Goal: Task Accomplishment & Management: Manage account settings

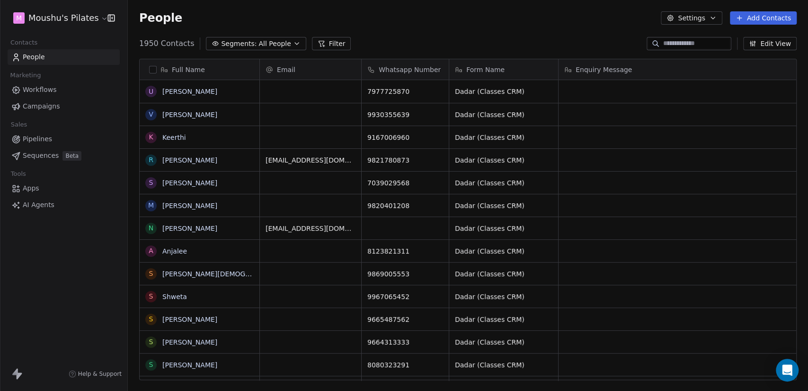
scroll to position [335, 673]
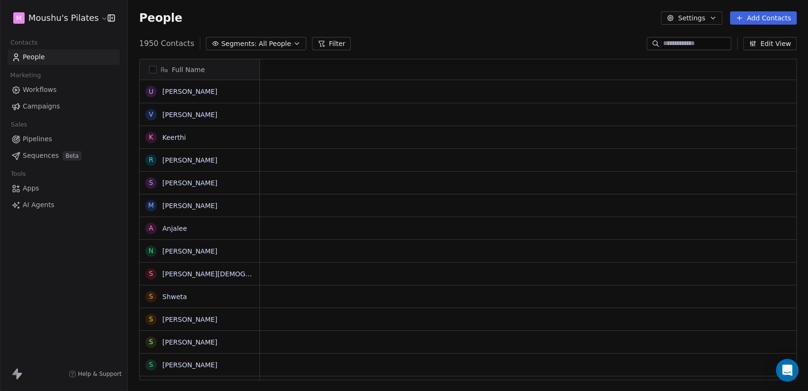
scroll to position [335, 673]
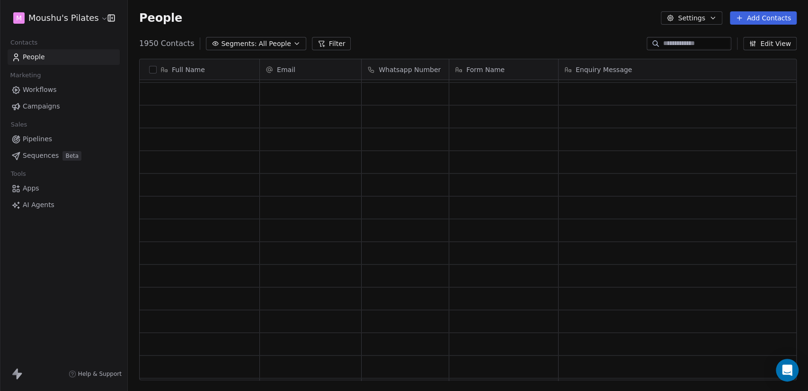
scroll to position [1158, 0]
click at [324, 207] on div "grid" at bounding box center [311, 207] width 94 height 15
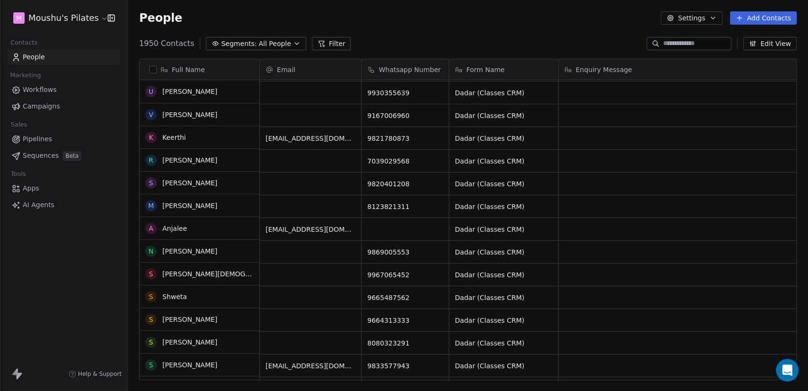
scroll to position [0, 0]
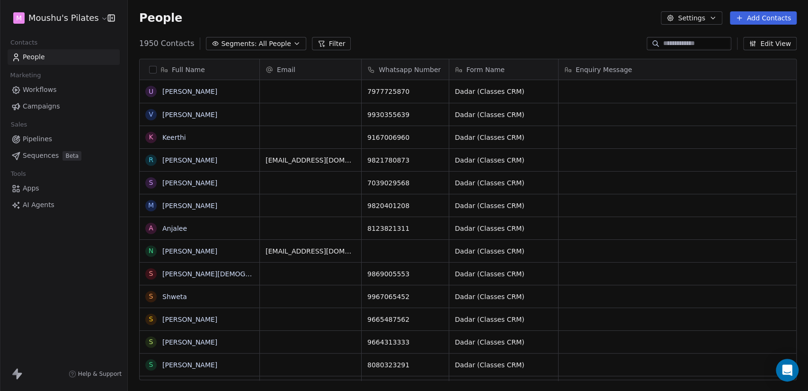
click at [280, 41] on span "All People" at bounding box center [275, 44] width 32 height 10
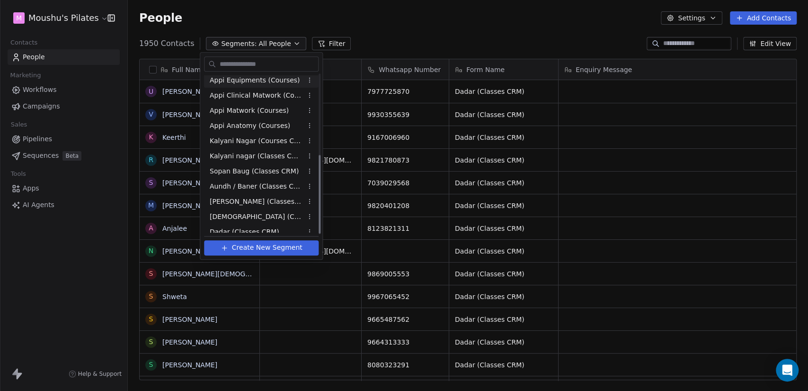
scroll to position [162, 0]
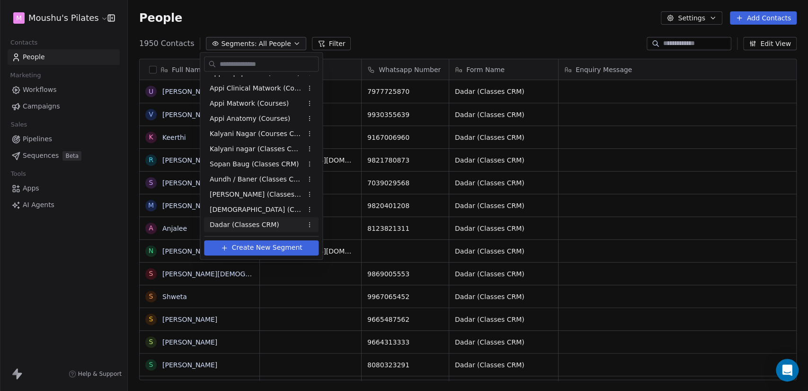
click at [268, 225] on span "Dadar (Classes CRM)" at bounding box center [245, 225] width 70 height 10
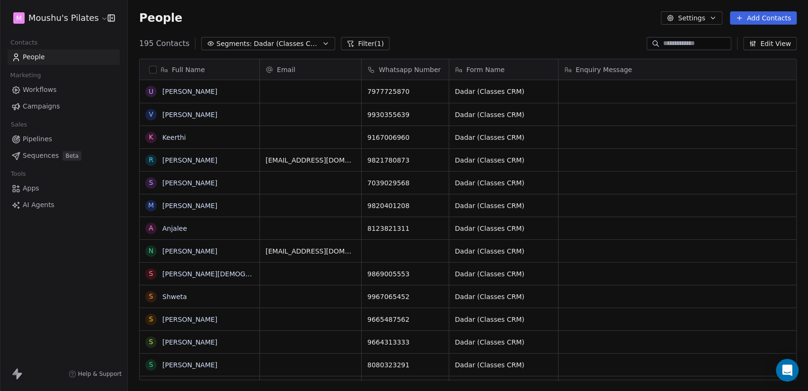
scroll to position [335, 673]
click at [777, 40] on button "Edit View" at bounding box center [771, 43] width 54 height 13
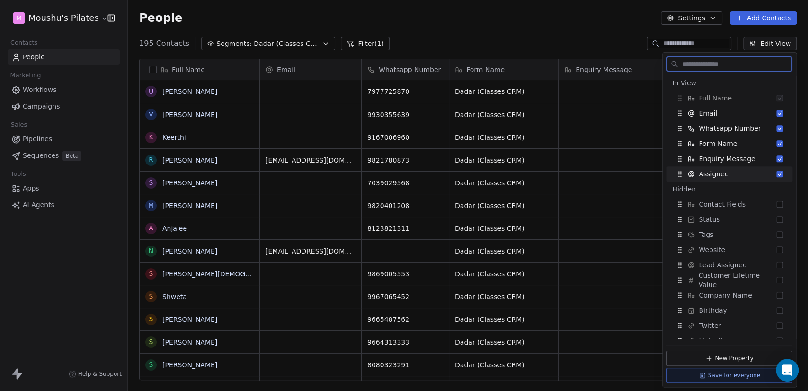
click at [777, 177] on button "Suggestions" at bounding box center [780, 174] width 7 height 7
click at [777, 157] on button "Suggestions" at bounding box center [780, 158] width 7 height 7
click at [777, 146] on button "Suggestions" at bounding box center [780, 143] width 7 height 7
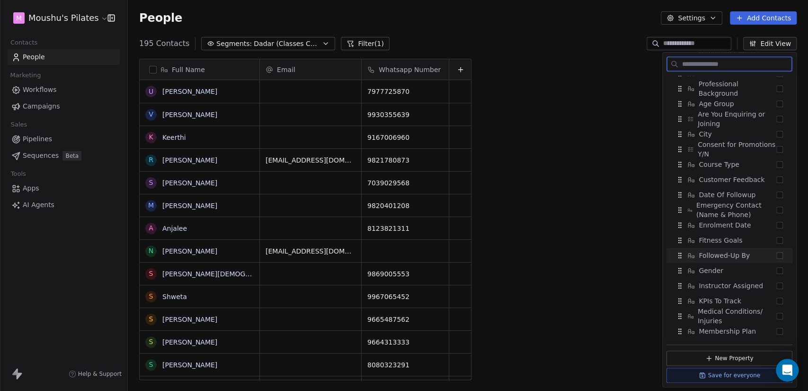
scroll to position [487, 0]
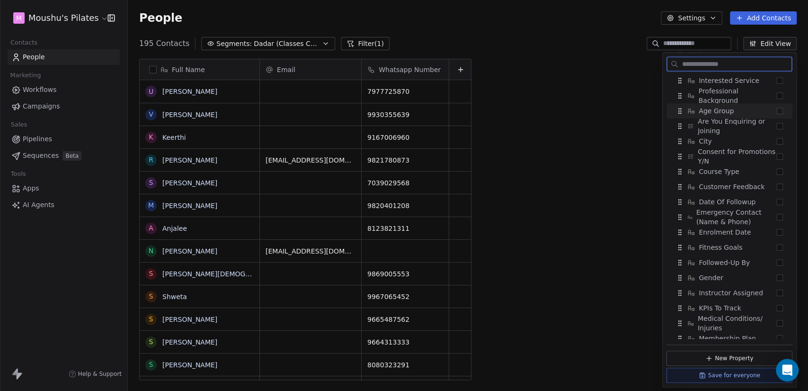
click at [777, 113] on button "Suggestions" at bounding box center [780, 111] width 7 height 7
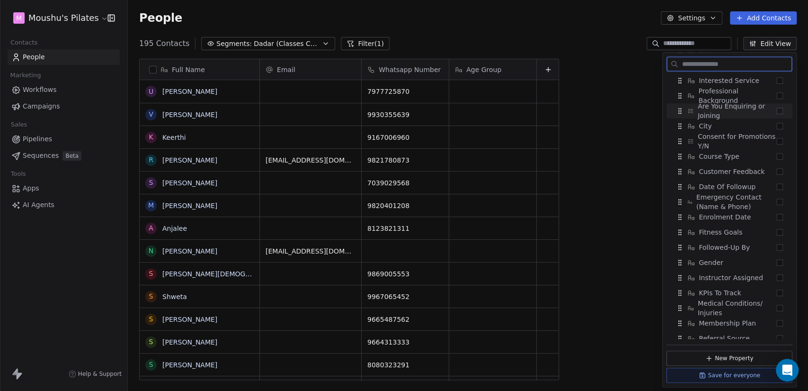
click at [777, 110] on button "Suggestions" at bounding box center [780, 111] width 7 height 7
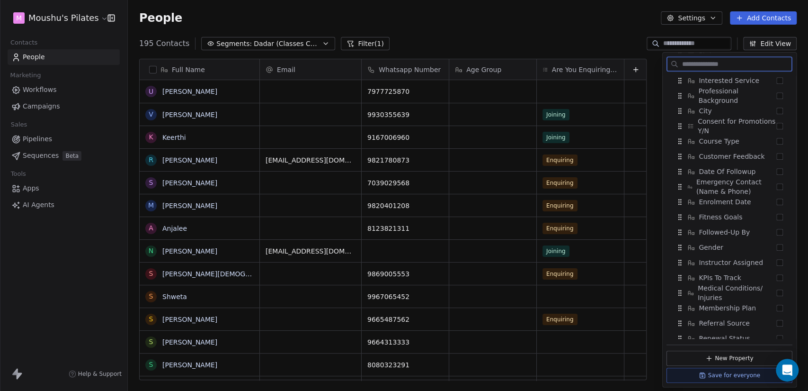
click at [777, 110] on button "Suggestions" at bounding box center [780, 111] width 7 height 7
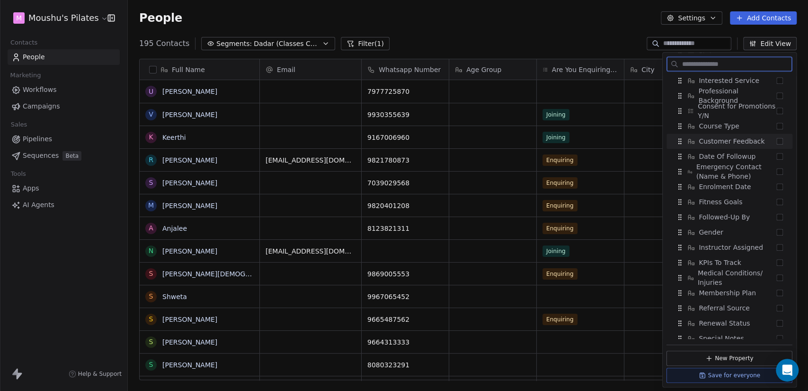
click at [777, 139] on button "Suggestions" at bounding box center [780, 141] width 7 height 7
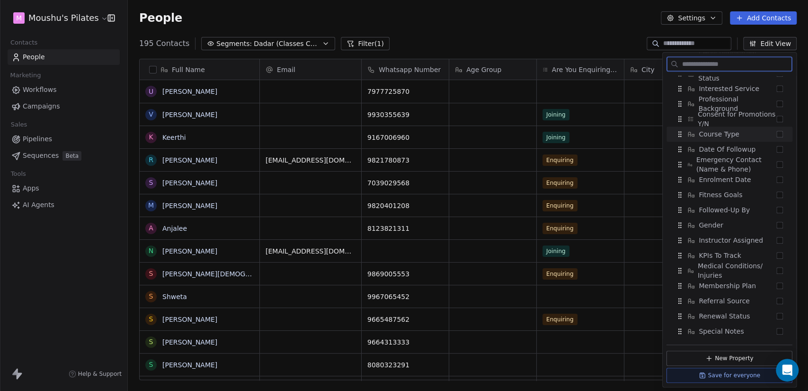
click at [777, 133] on button "Suggestions" at bounding box center [780, 134] width 7 height 7
click at [777, 135] on button "Suggestions" at bounding box center [780, 134] width 7 height 7
click at [777, 150] on button "Suggestions" at bounding box center [780, 149] width 7 height 7
click at [777, 163] on button "Suggestions" at bounding box center [780, 164] width 7 height 7
click at [777, 180] on button "Suggestions" at bounding box center [780, 179] width 7 height 7
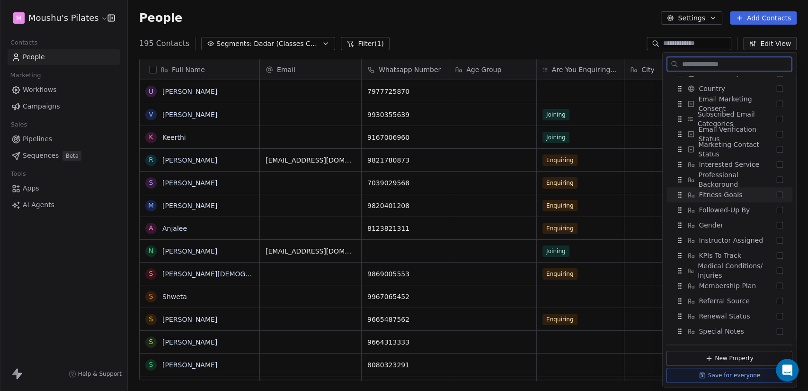
click at [777, 196] on button "Suggestions" at bounding box center [780, 194] width 7 height 7
click at [777, 208] on button "Suggestions" at bounding box center [780, 210] width 7 height 7
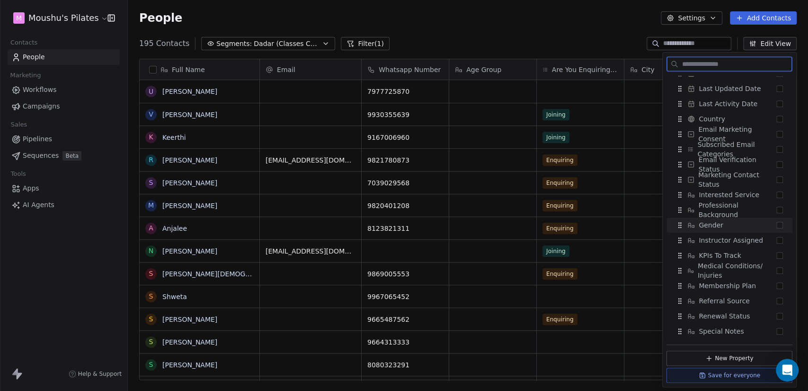
click at [777, 225] on button "Suggestions" at bounding box center [780, 225] width 7 height 7
click at [777, 238] on button "Suggestions" at bounding box center [780, 240] width 7 height 7
click at [777, 253] on button "Suggestions" at bounding box center [780, 255] width 7 height 7
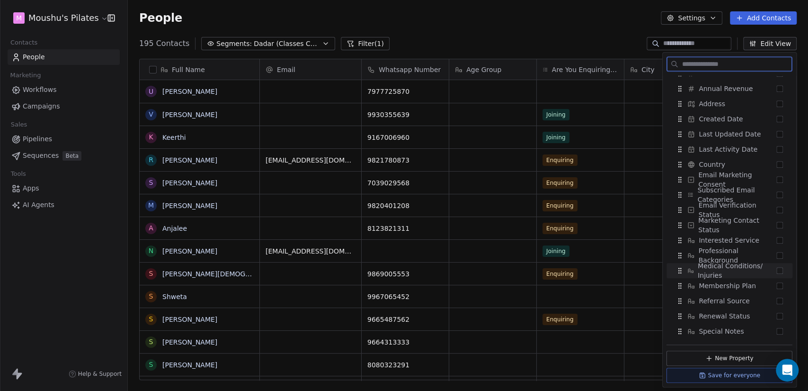
click at [772, 266] on div "Medical Conditions/ Injuries" at bounding box center [730, 270] width 118 height 15
click at [777, 268] on button "Suggestions" at bounding box center [780, 270] width 7 height 7
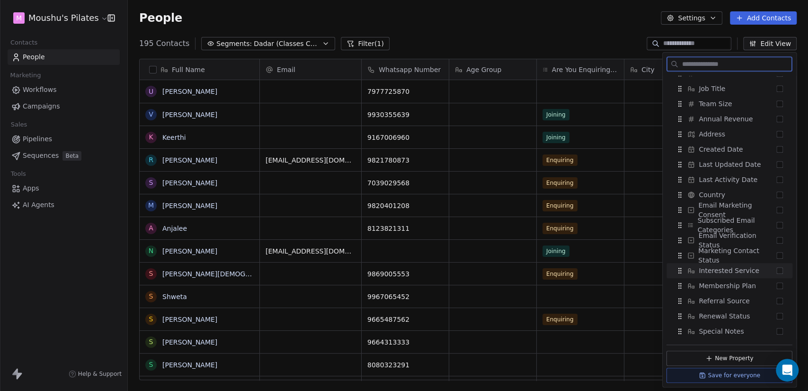
click at [777, 271] on button "Suggestions" at bounding box center [780, 270] width 7 height 7
click at [777, 269] on button "Suggestions" at bounding box center [780, 270] width 7 height 7
click at [777, 283] on button "Suggestions" at bounding box center [780, 285] width 7 height 7
click at [777, 301] on button "Suggestions" at bounding box center [780, 300] width 7 height 7
click at [777, 329] on button "Suggestions" at bounding box center [780, 331] width 7 height 7
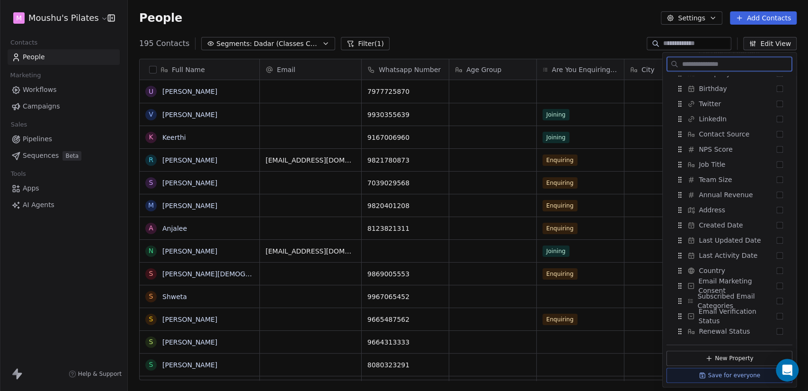
click at [777, 329] on button "Suggestions" at bounding box center [780, 331] width 7 height 7
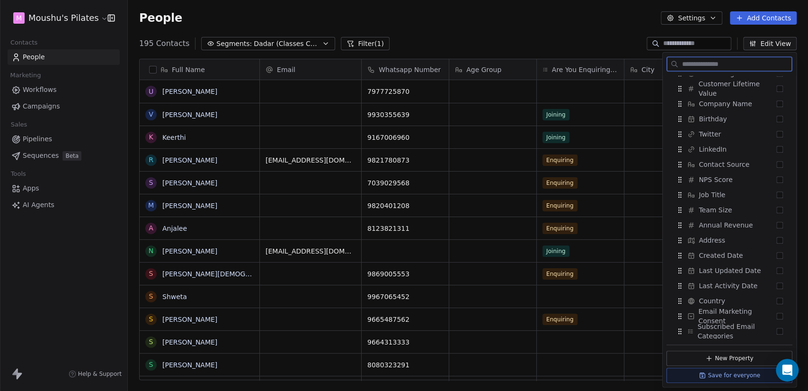
click at [777, 329] on button "Suggestions" at bounding box center [780, 331] width 7 height 7
click at [777, 330] on button "Suggestions" at bounding box center [780, 331] width 7 height 7
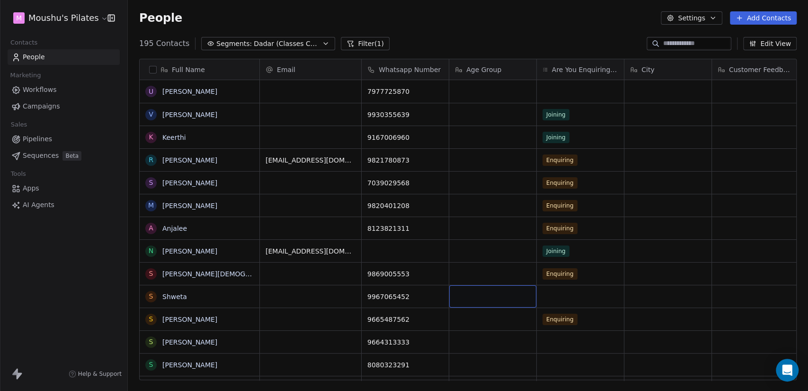
click at [258, 41] on span "Dadar (Classes CRM)" at bounding box center [287, 44] width 66 height 10
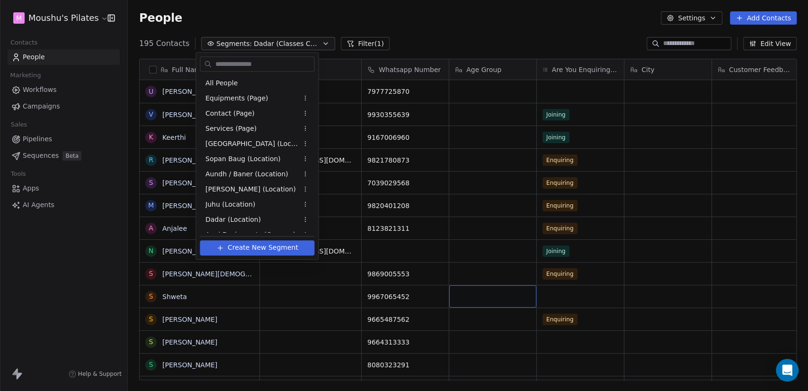
scroll to position [162, 0]
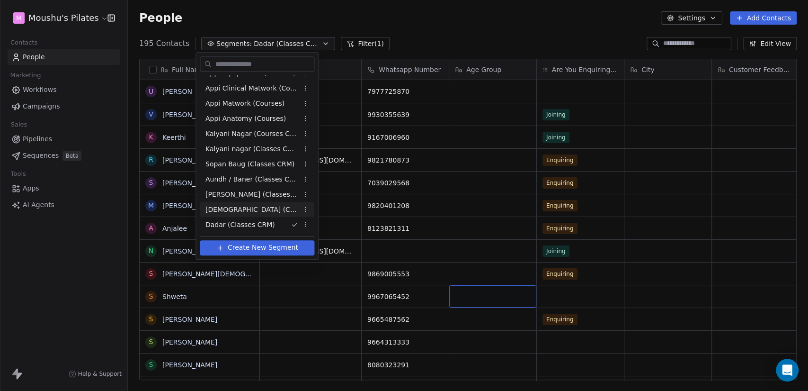
click at [269, 206] on div "[DEMOGRAPHIC_DATA] (Classes CRM)" at bounding box center [257, 209] width 115 height 15
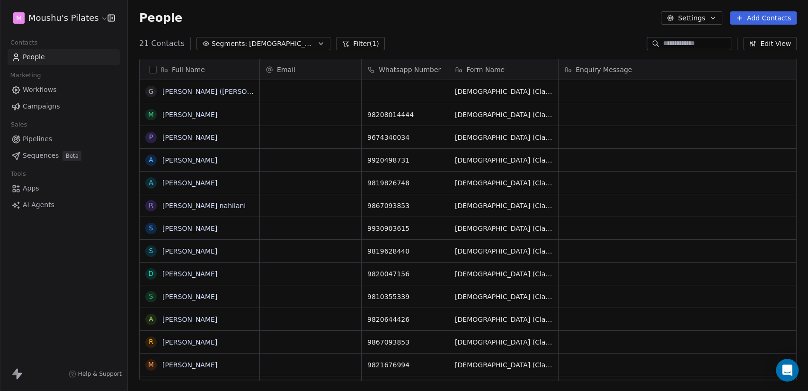
scroll to position [335, 673]
click at [762, 44] on button "Edit View" at bounding box center [771, 43] width 54 height 13
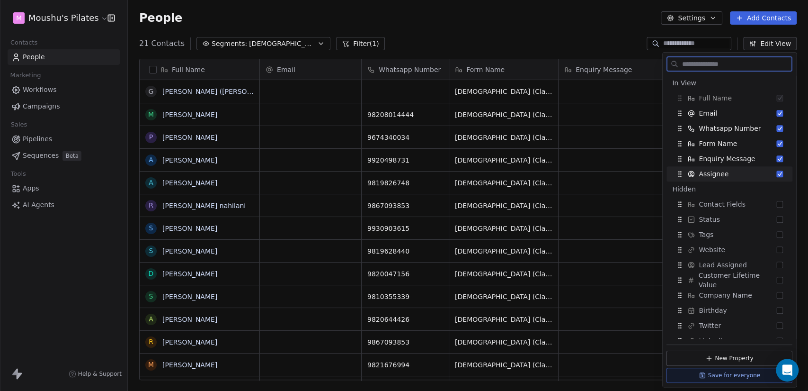
click at [777, 171] on button "Suggestions" at bounding box center [780, 174] width 7 height 7
click at [777, 162] on button "Suggestions" at bounding box center [780, 158] width 7 height 7
click at [777, 142] on button "Suggestions" at bounding box center [780, 143] width 7 height 7
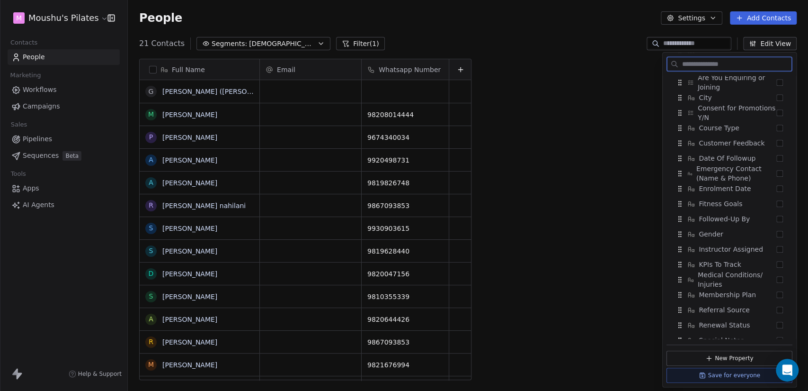
scroll to position [540, 0]
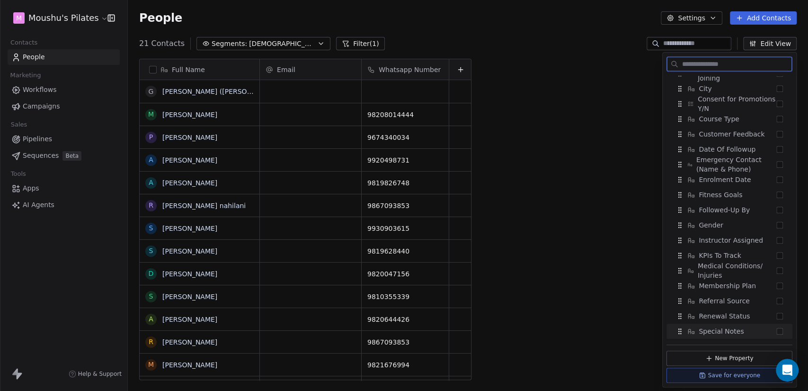
click at [777, 328] on button "Suggestions" at bounding box center [780, 331] width 7 height 7
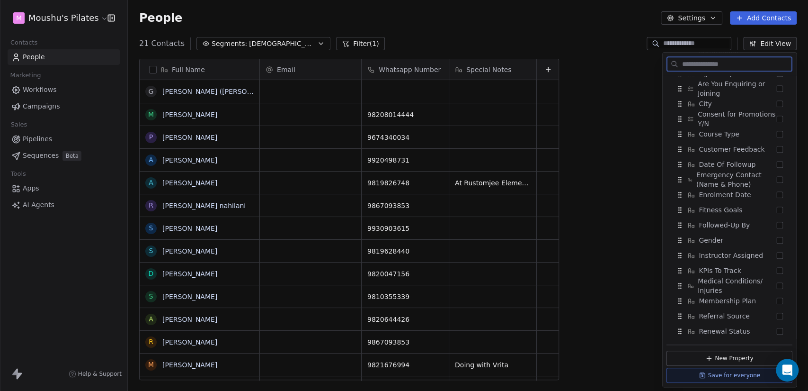
click at [777, 328] on button "Suggestions" at bounding box center [780, 331] width 7 height 7
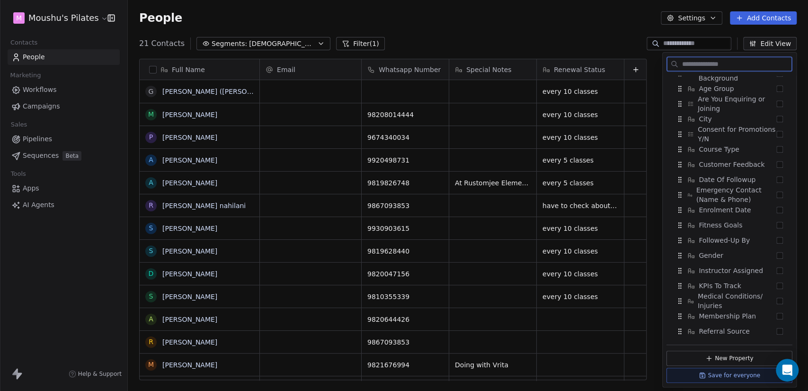
click at [777, 328] on button "Suggestions" at bounding box center [780, 331] width 7 height 7
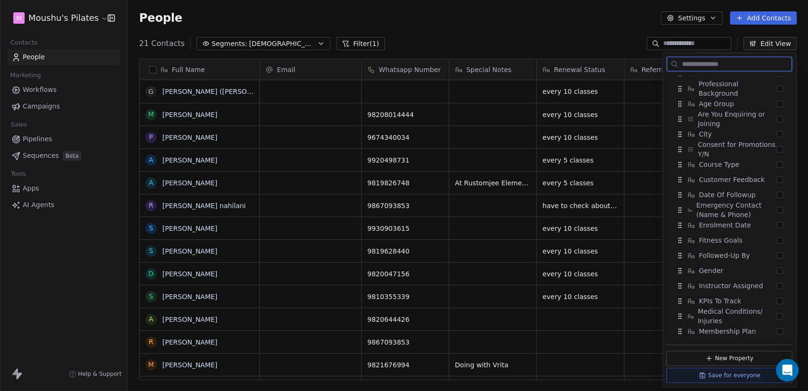
click at [777, 328] on button "Suggestions" at bounding box center [780, 331] width 7 height 7
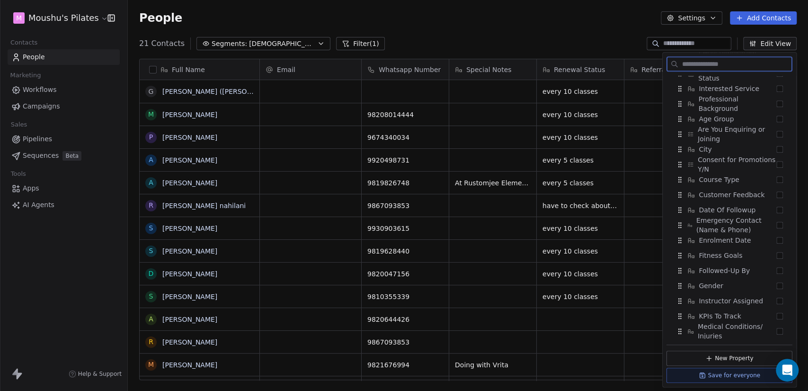
click at [777, 328] on button "Suggestions" at bounding box center [780, 331] width 7 height 7
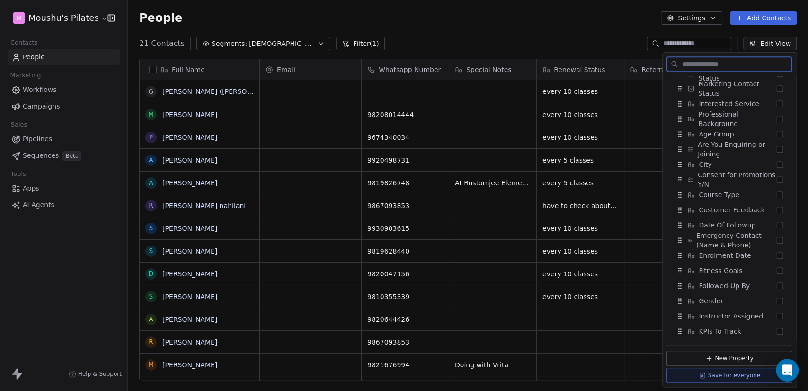
click at [777, 328] on button "Suggestions" at bounding box center [780, 331] width 7 height 7
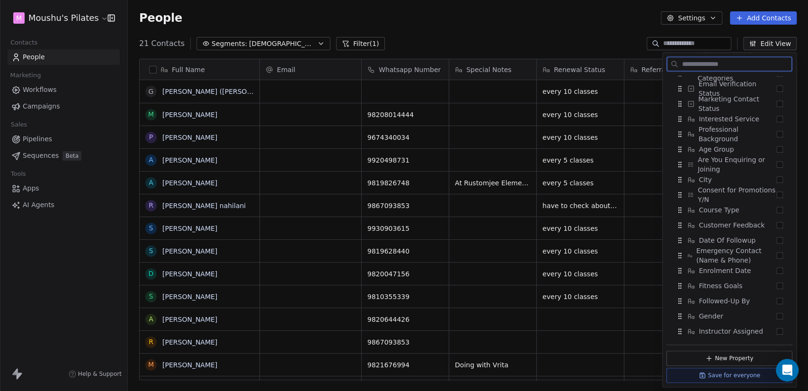
click at [777, 328] on button "Suggestions" at bounding box center [780, 331] width 7 height 7
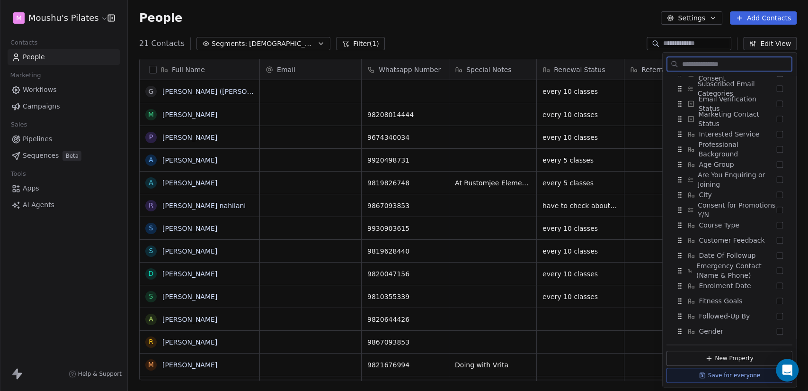
click at [777, 328] on button "Suggestions" at bounding box center [780, 331] width 7 height 7
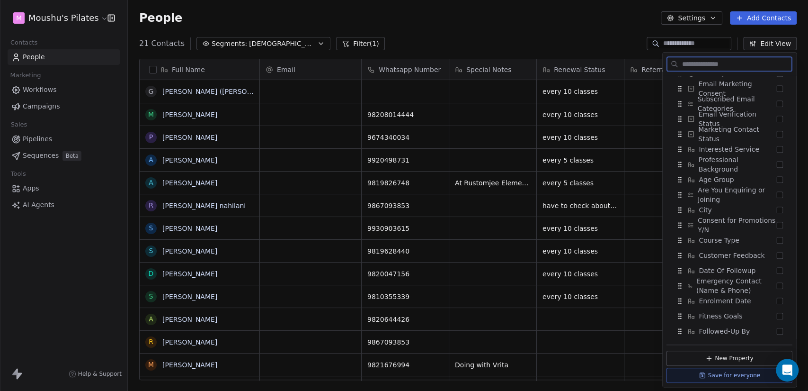
click at [777, 328] on button "Suggestions" at bounding box center [780, 331] width 7 height 7
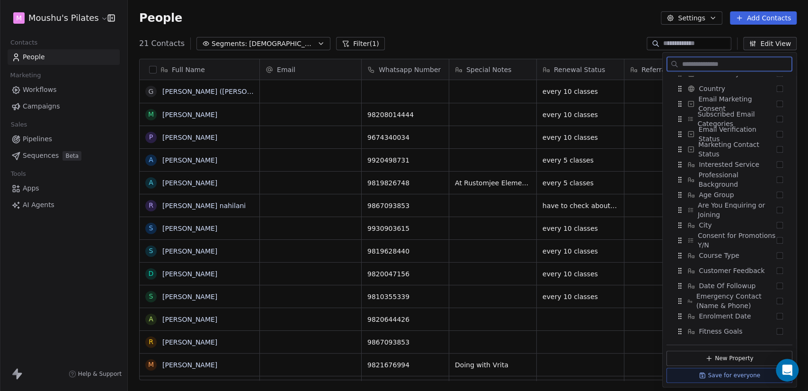
click at [777, 328] on button "Suggestions" at bounding box center [780, 331] width 7 height 7
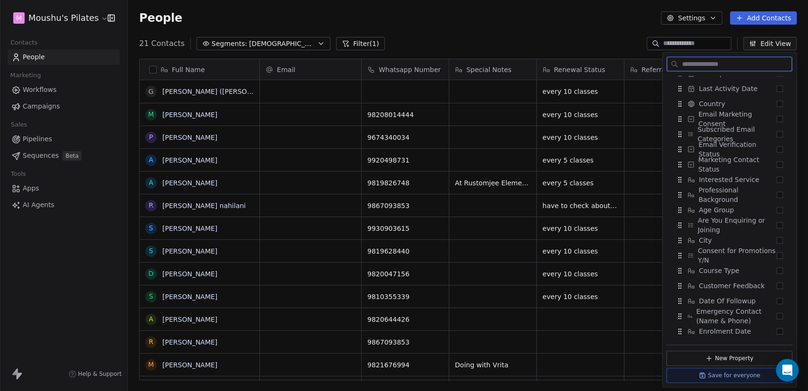
click at [777, 328] on button "Suggestions" at bounding box center [780, 331] width 7 height 7
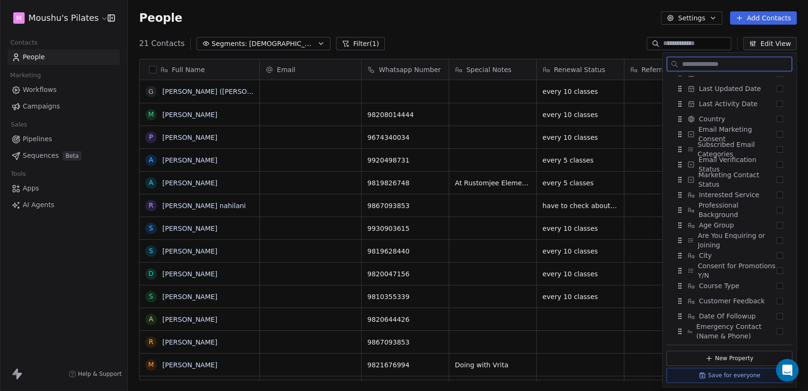
click at [777, 328] on button "Suggestions" at bounding box center [780, 331] width 7 height 7
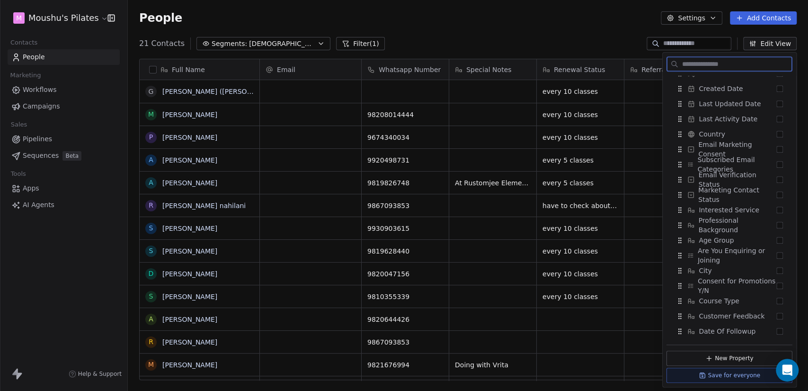
click at [777, 328] on button "Suggestions" at bounding box center [780, 331] width 7 height 7
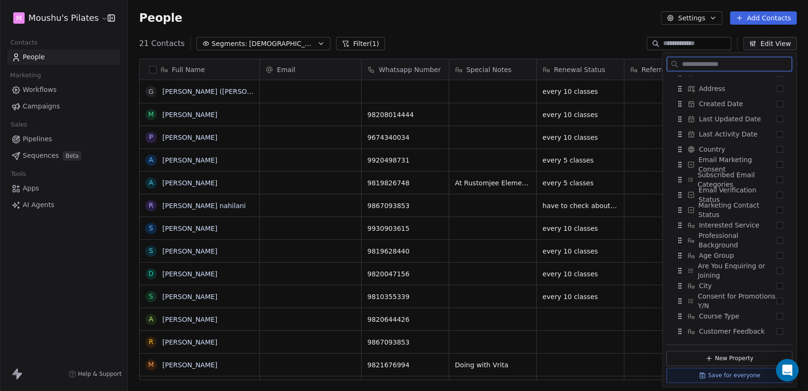
click at [777, 328] on button "Suggestions" at bounding box center [780, 331] width 7 height 7
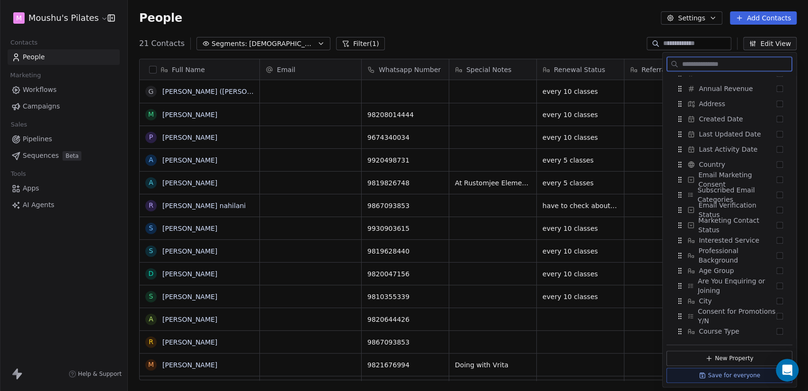
click at [777, 328] on button "Suggestions" at bounding box center [780, 331] width 7 height 7
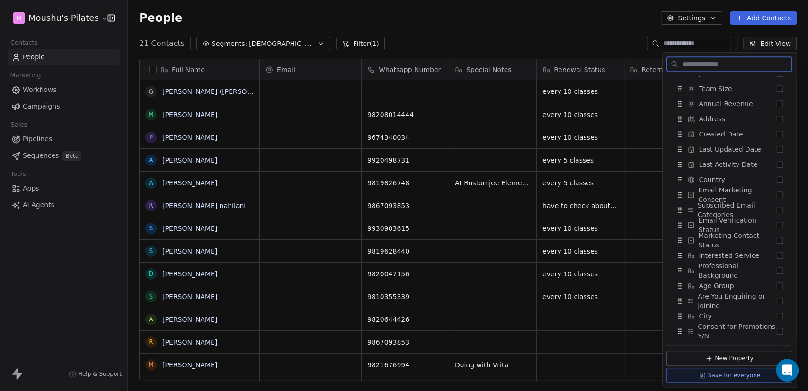
click at [777, 328] on button "Suggestions" at bounding box center [780, 331] width 7 height 7
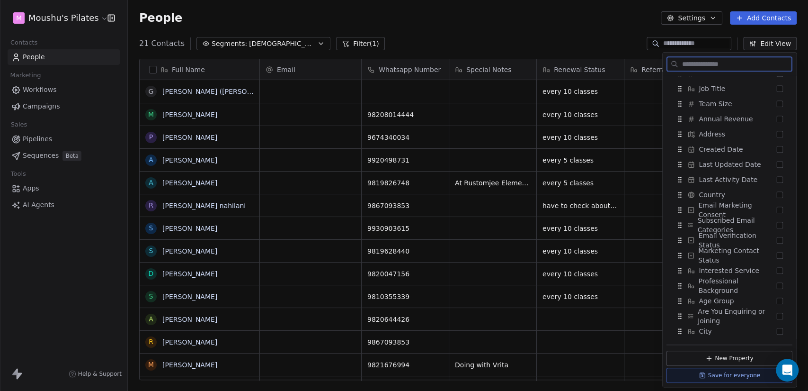
click at [777, 328] on button "Suggestions" at bounding box center [780, 331] width 7 height 7
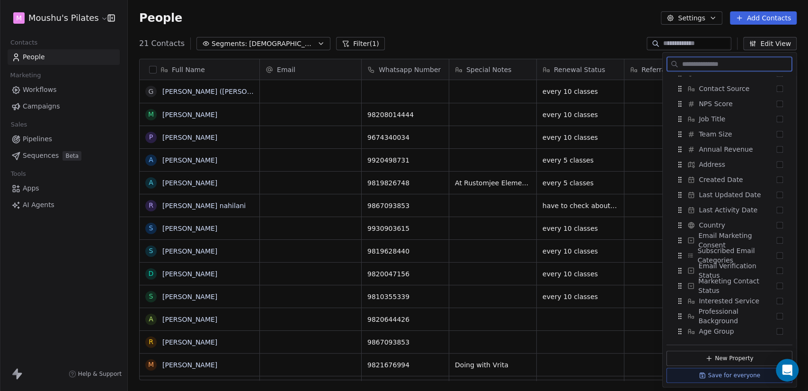
click at [777, 328] on button "Suggestions" at bounding box center [780, 331] width 7 height 7
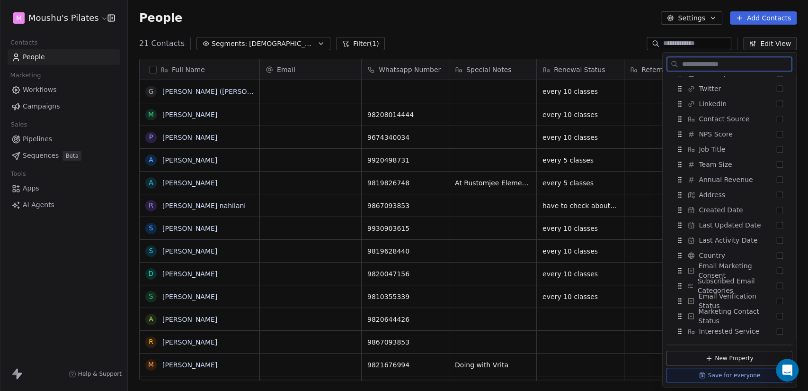
click at [777, 328] on button "Suggestions" at bounding box center [780, 331] width 7 height 7
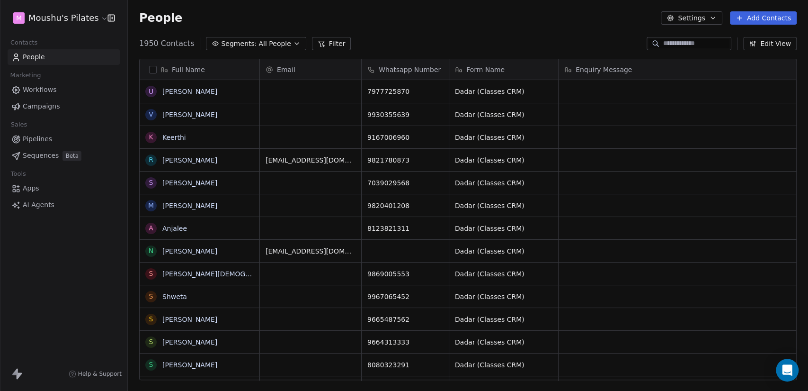
scroll to position [335, 673]
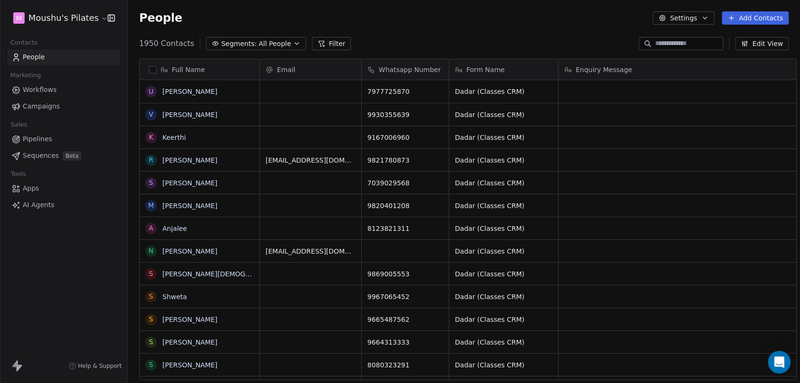
click at [272, 45] on span "All People" at bounding box center [275, 44] width 32 height 10
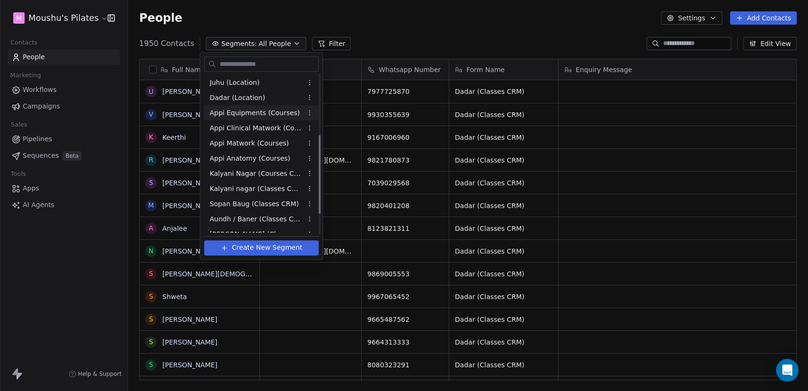
scroll to position [162, 0]
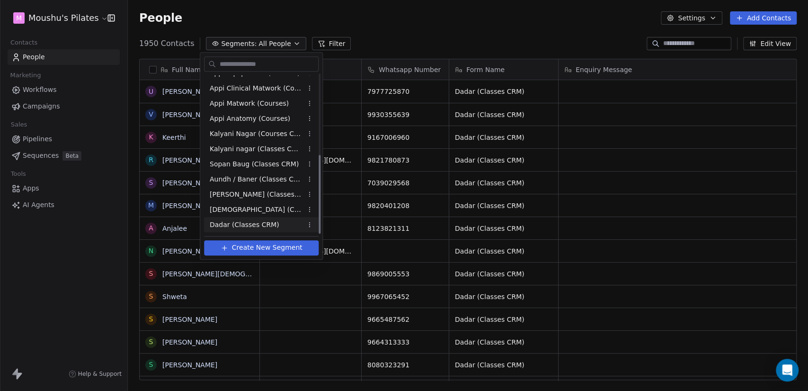
click at [263, 221] on span "Dadar (Classes CRM)" at bounding box center [245, 225] width 70 height 10
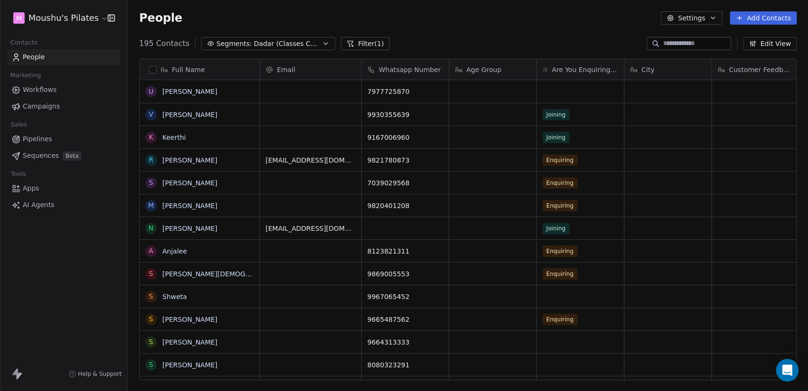
scroll to position [335, 673]
click at [776, 42] on button "Edit View" at bounding box center [771, 43] width 54 height 13
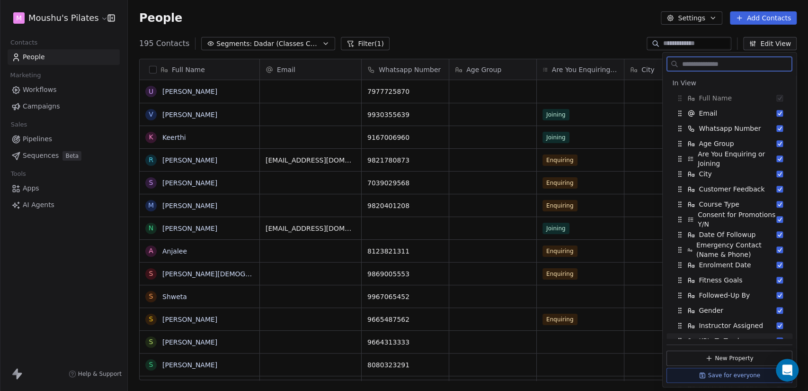
click at [733, 377] on button "Save for everyone" at bounding box center [730, 375] width 126 height 15
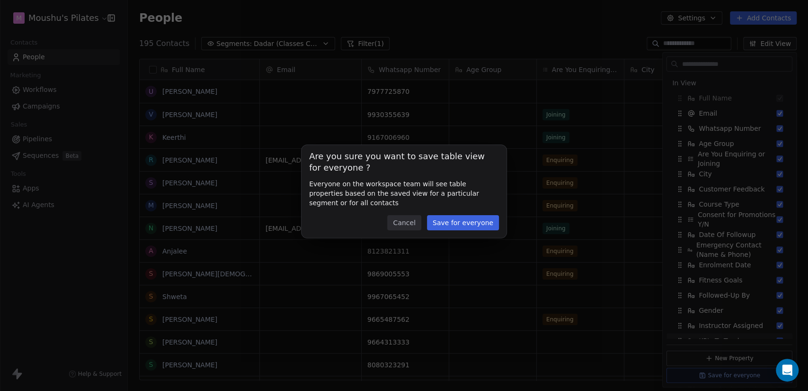
click at [451, 215] on button "Save for everyone" at bounding box center [463, 222] width 72 height 15
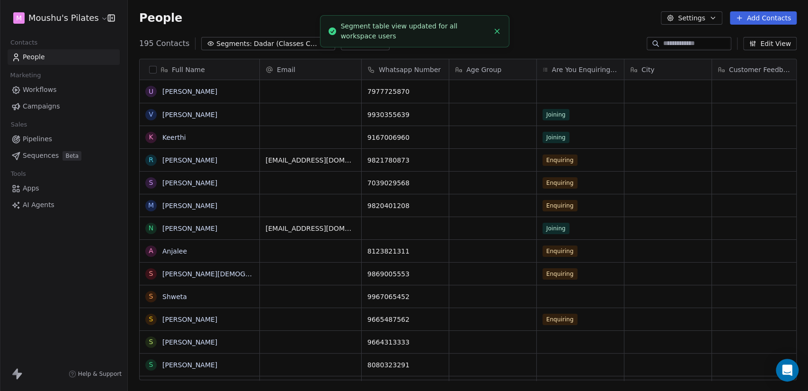
click at [258, 44] on span "Dadar (Classes CRM)" at bounding box center [287, 44] width 66 height 10
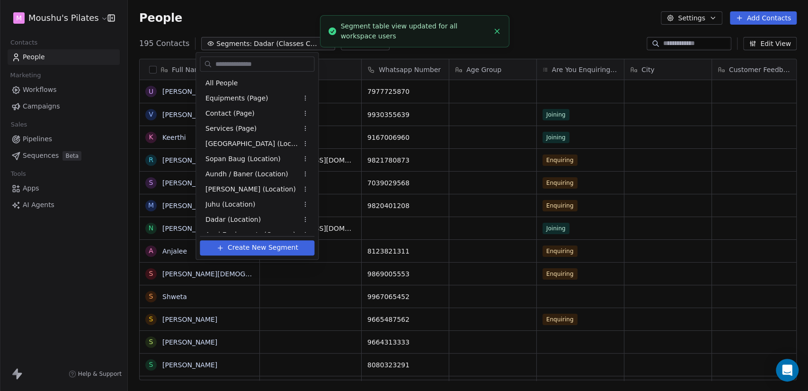
scroll to position [162, 0]
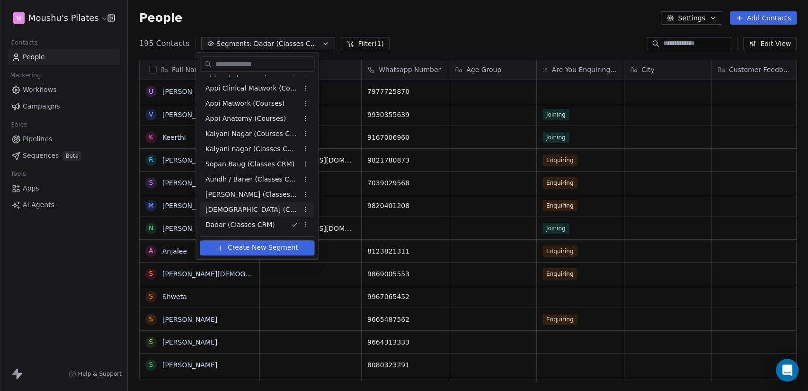
click at [273, 213] on div "[DEMOGRAPHIC_DATA] (Classes CRM)" at bounding box center [257, 209] width 115 height 15
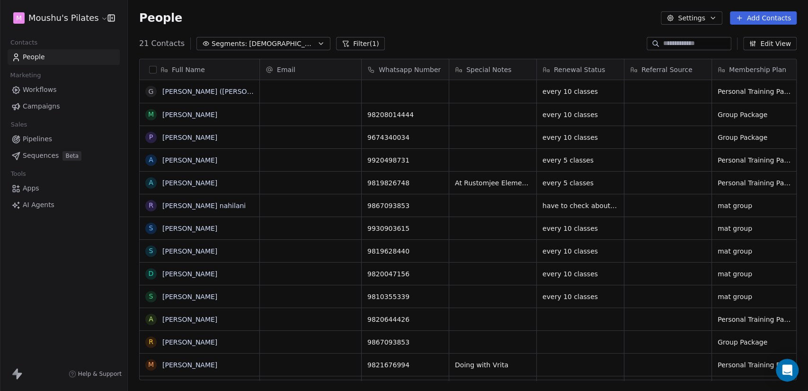
scroll to position [335, 673]
click at [772, 44] on button "Edit View" at bounding box center [771, 43] width 54 height 13
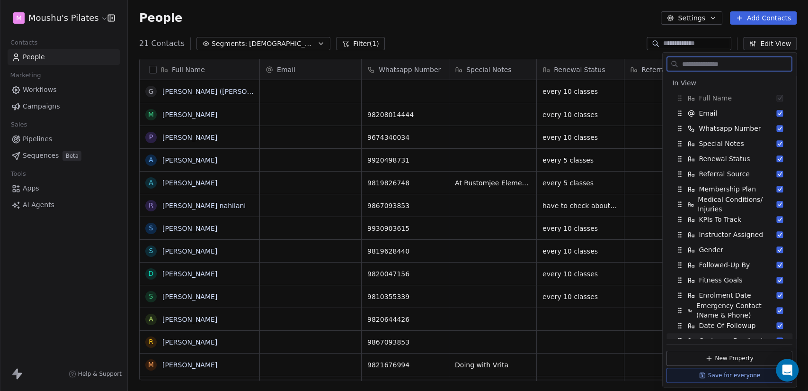
click at [728, 379] on button "Save for everyone" at bounding box center [730, 375] width 126 height 15
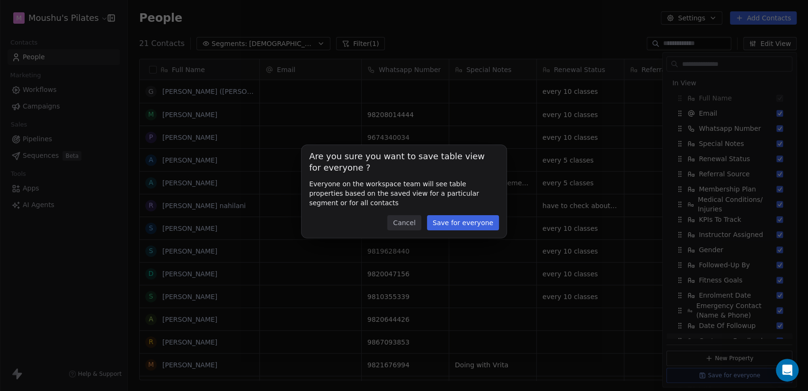
click at [462, 225] on button "Save for everyone" at bounding box center [463, 222] width 72 height 15
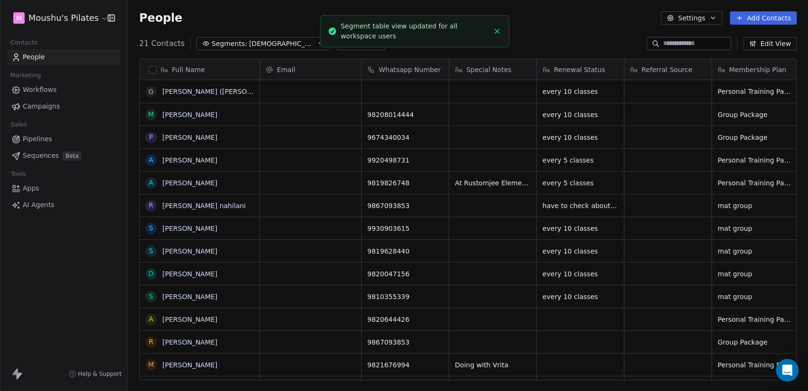
click at [282, 45] on span "[DEMOGRAPHIC_DATA] (Classes CRM)" at bounding box center [282, 44] width 66 height 10
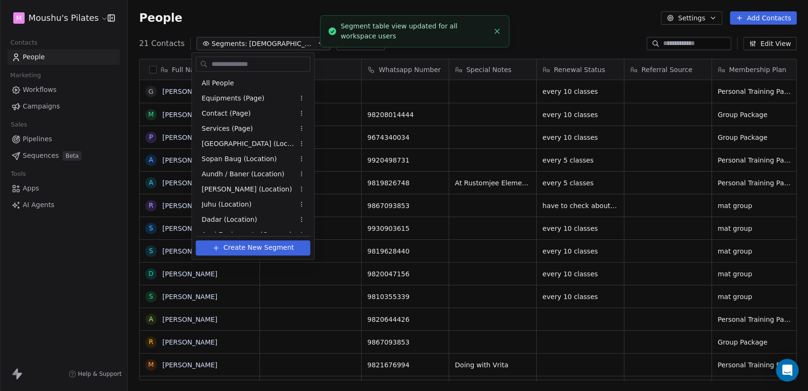
scroll to position [146, 0]
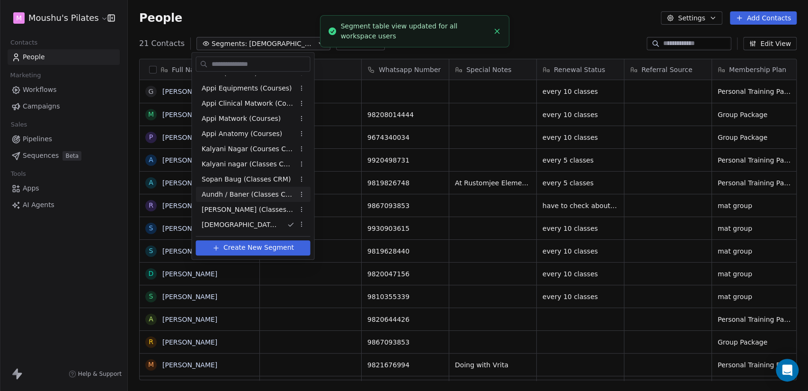
click at [275, 197] on span "Aundh / Baner (Classes CRM)" at bounding box center [247, 194] width 93 height 10
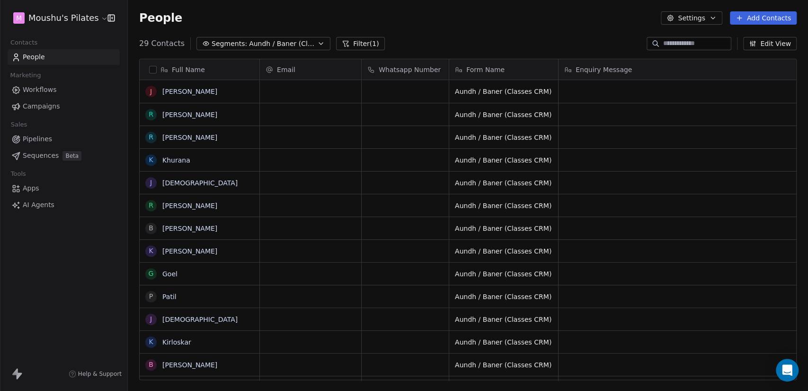
scroll to position [335, 673]
click at [769, 42] on button "Edit View" at bounding box center [771, 43] width 54 height 13
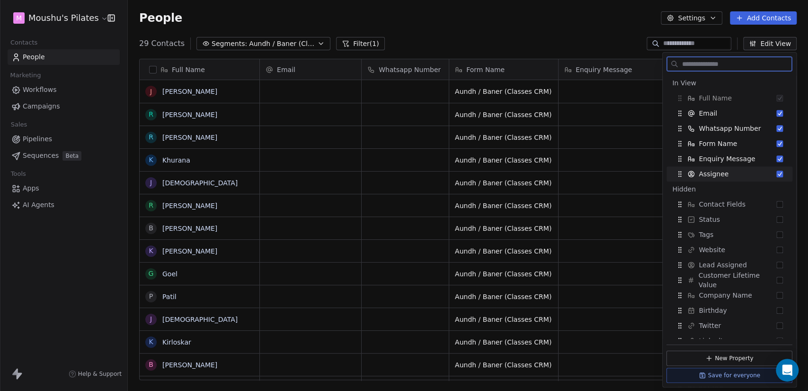
click at [777, 174] on button "Suggestions" at bounding box center [780, 174] width 7 height 7
click at [777, 159] on button "Suggestions" at bounding box center [780, 158] width 7 height 7
click at [777, 146] on button "Suggestions" at bounding box center [780, 143] width 7 height 7
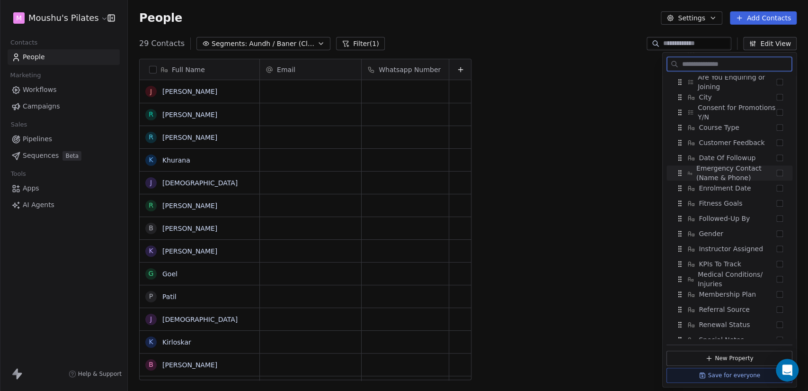
scroll to position [540, 0]
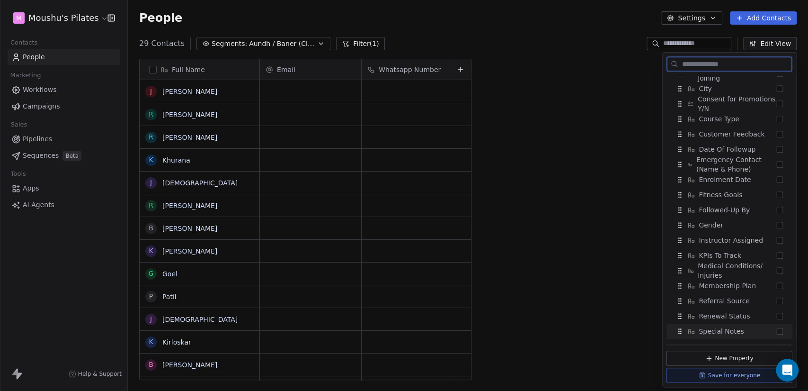
click at [775, 331] on div "Special Notes" at bounding box center [730, 330] width 118 height 15
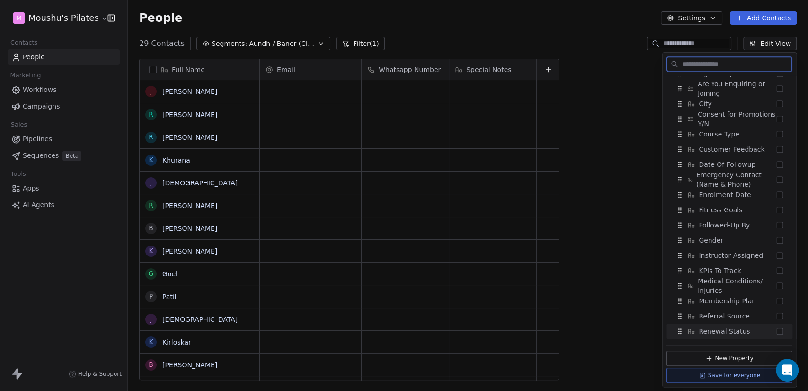
click at [777, 332] on button "Suggestions" at bounding box center [780, 331] width 7 height 7
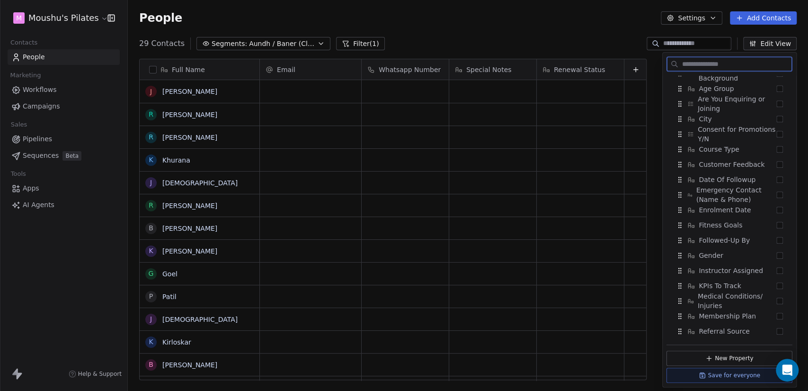
click at [777, 332] on button "Suggestions" at bounding box center [780, 331] width 7 height 7
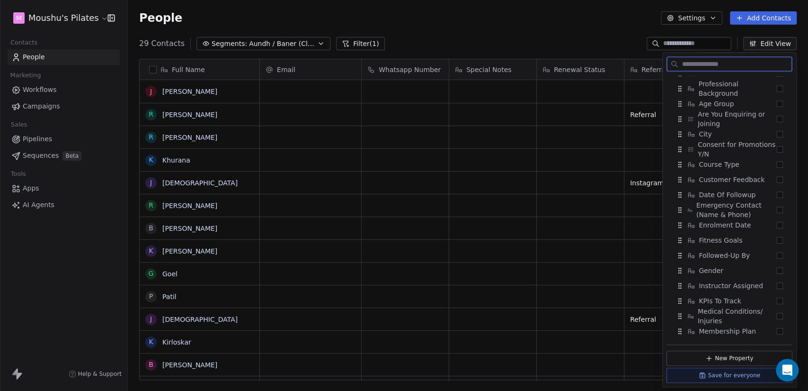
click at [777, 332] on button "Suggestions" at bounding box center [780, 331] width 7 height 7
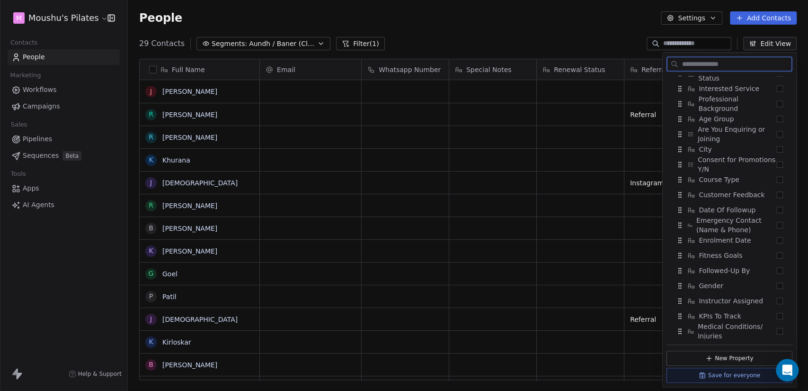
click at [777, 332] on button "Suggestions" at bounding box center [780, 331] width 7 height 7
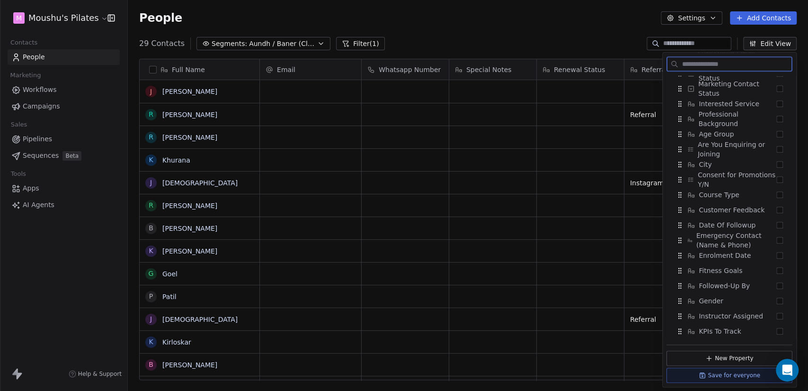
click at [777, 332] on button "Suggestions" at bounding box center [780, 331] width 7 height 7
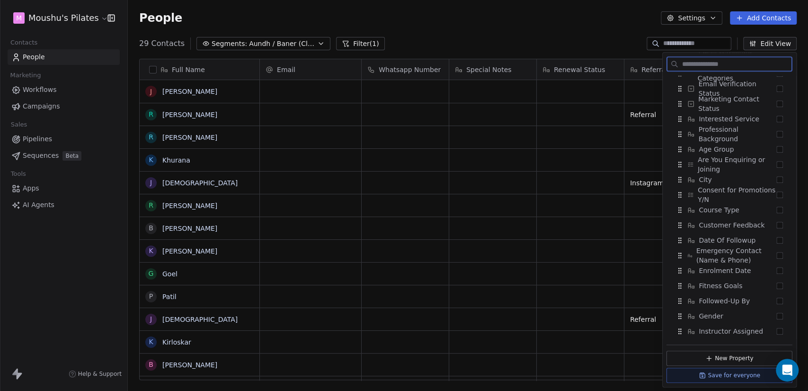
click at [777, 332] on button "Suggestions" at bounding box center [780, 331] width 7 height 7
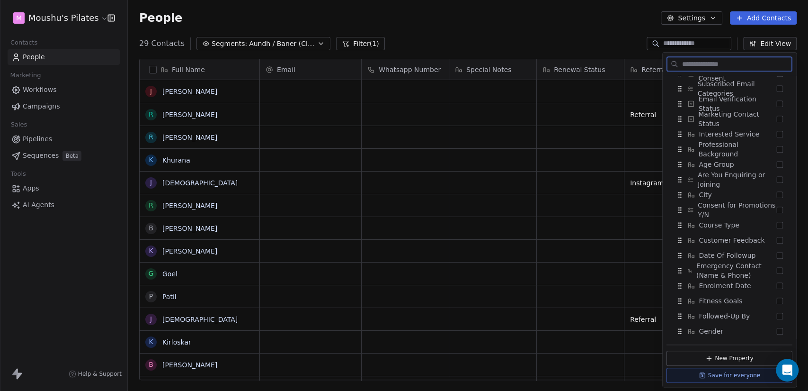
click at [777, 332] on button "Suggestions" at bounding box center [780, 331] width 7 height 7
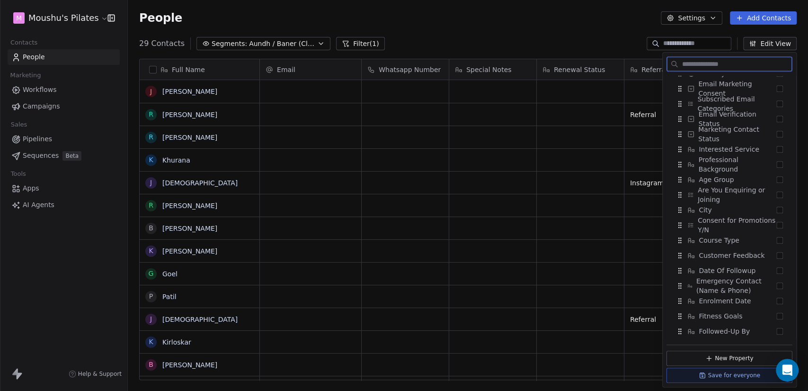
click at [777, 332] on button "Suggestions" at bounding box center [780, 331] width 7 height 7
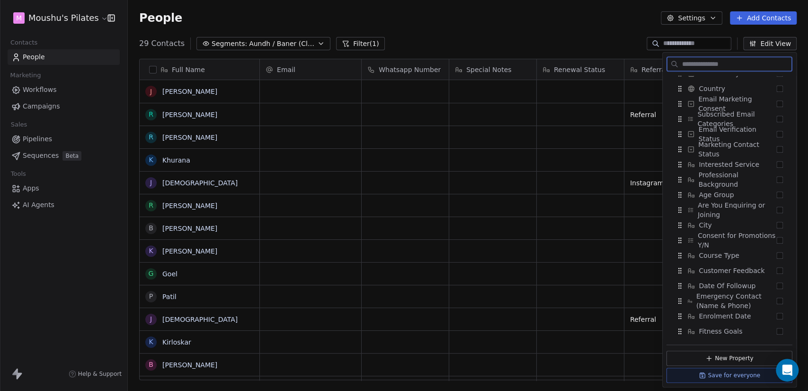
click at [777, 332] on button "Suggestions" at bounding box center [780, 331] width 7 height 7
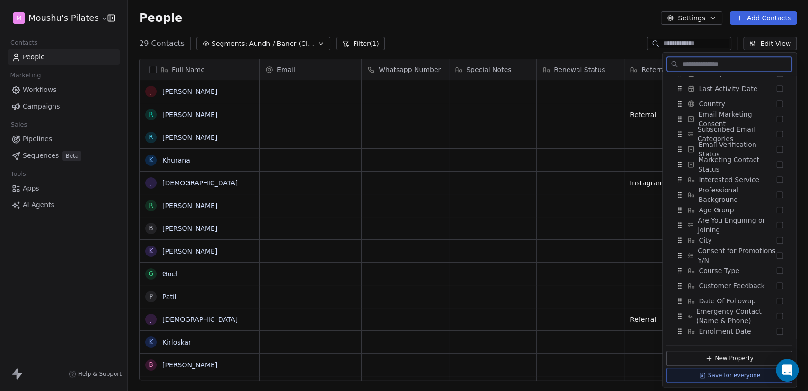
click at [777, 332] on button "Suggestions" at bounding box center [780, 331] width 7 height 7
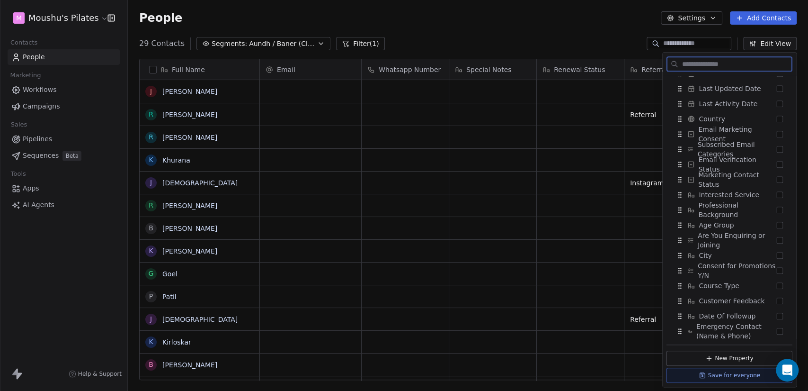
click at [777, 332] on button "Suggestions" at bounding box center [780, 331] width 7 height 7
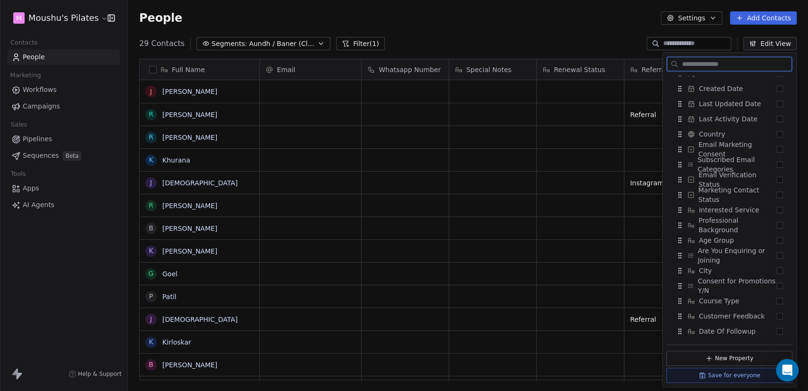
click at [777, 332] on button "Suggestions" at bounding box center [780, 331] width 7 height 7
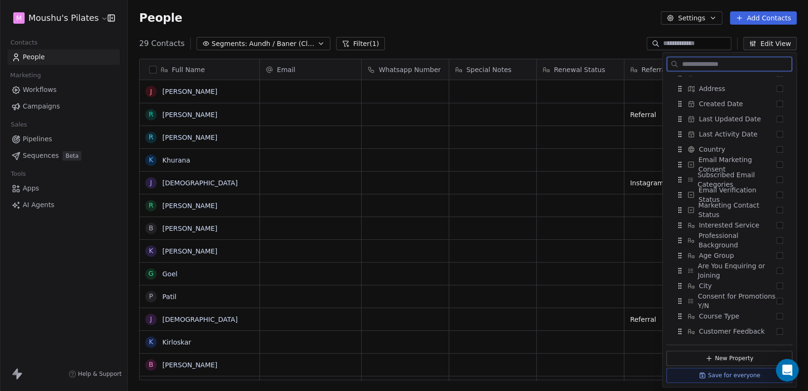
click at [777, 332] on button "Suggestions" at bounding box center [780, 331] width 7 height 7
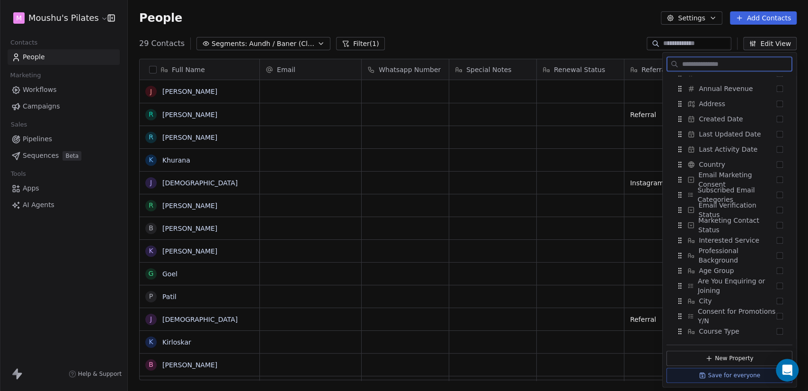
click at [777, 332] on button "Suggestions" at bounding box center [780, 331] width 7 height 7
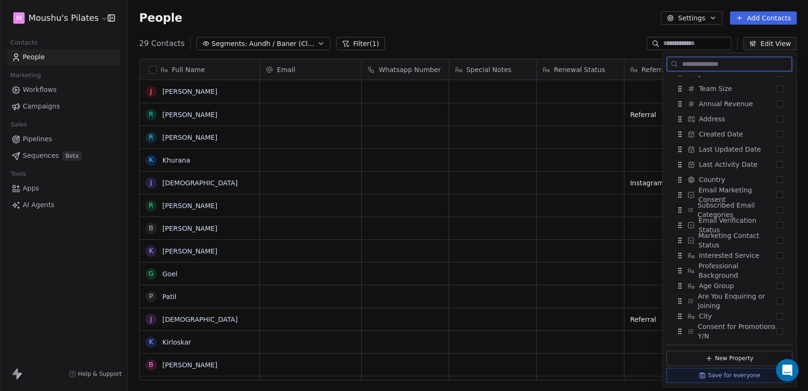
click at [777, 332] on button "Suggestions" at bounding box center [780, 331] width 7 height 7
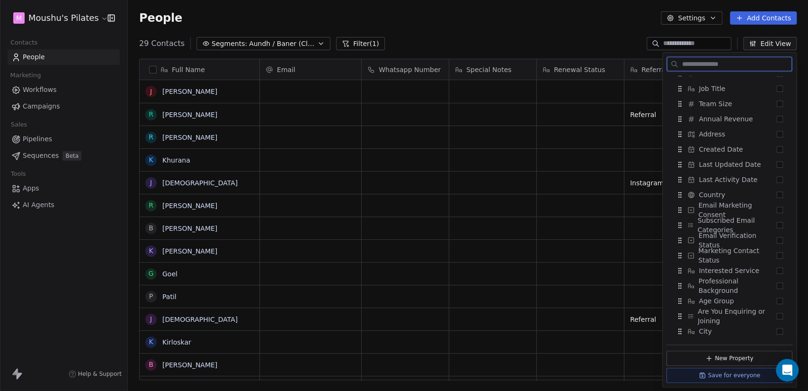
click at [777, 332] on button "Suggestions" at bounding box center [780, 331] width 7 height 7
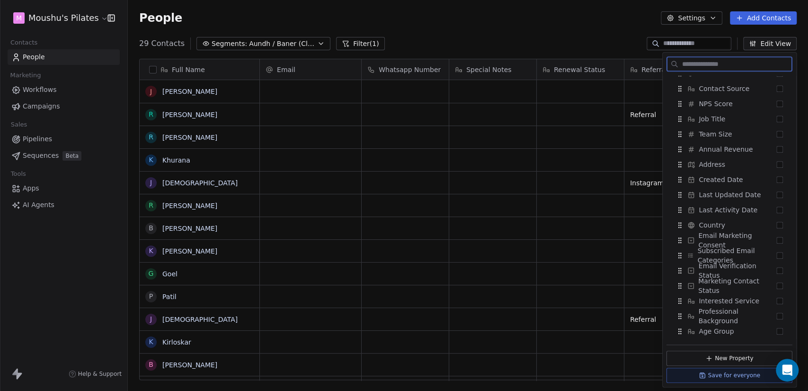
click at [777, 332] on button "Suggestions" at bounding box center [780, 331] width 7 height 7
click at [695, 372] on button "Save for everyone" at bounding box center [730, 375] width 126 height 15
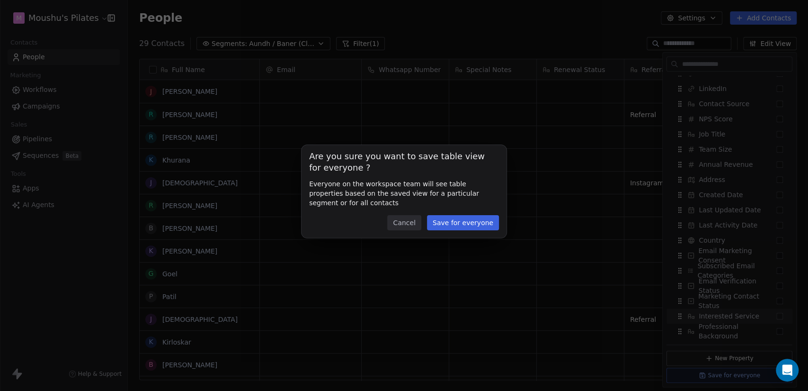
click at [472, 224] on button "Save for everyone" at bounding box center [463, 222] width 72 height 15
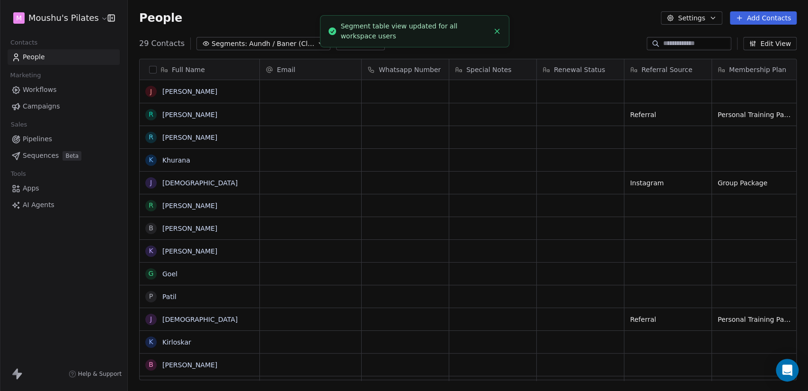
click at [263, 45] on span "Aundh / Baner (Classes CRM)" at bounding box center [282, 44] width 66 height 10
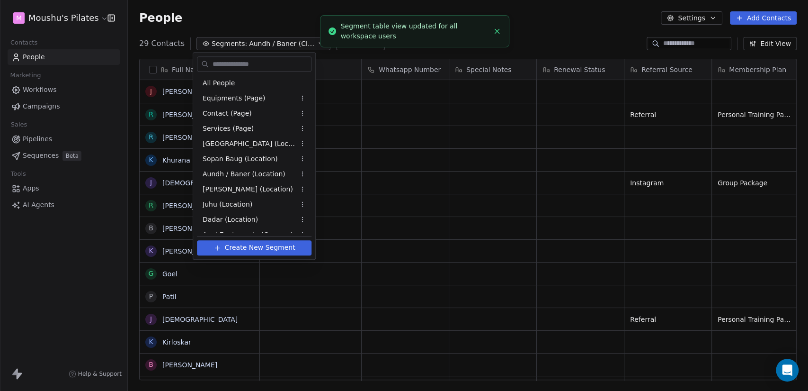
scroll to position [116, 0]
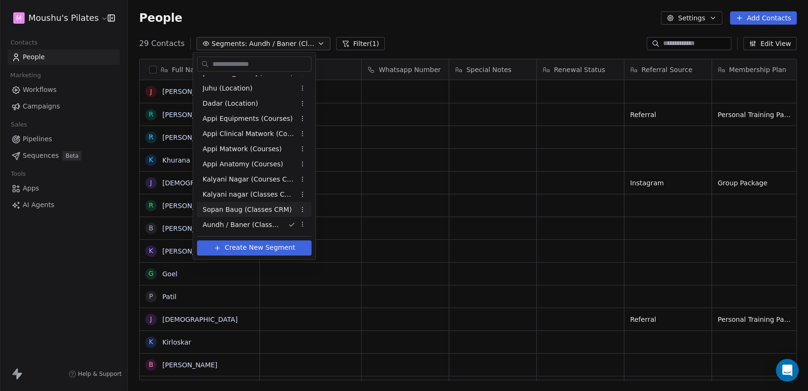
click at [278, 210] on span "Sopan Baug (Classes CRM)" at bounding box center [247, 210] width 89 height 10
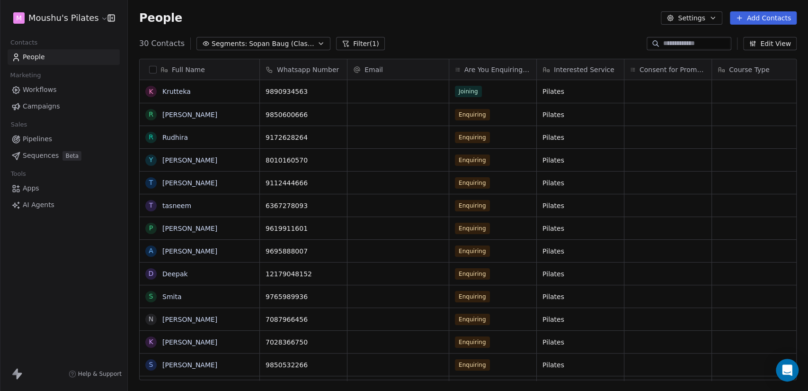
scroll to position [335, 673]
click at [777, 45] on button "Edit View" at bounding box center [771, 43] width 54 height 13
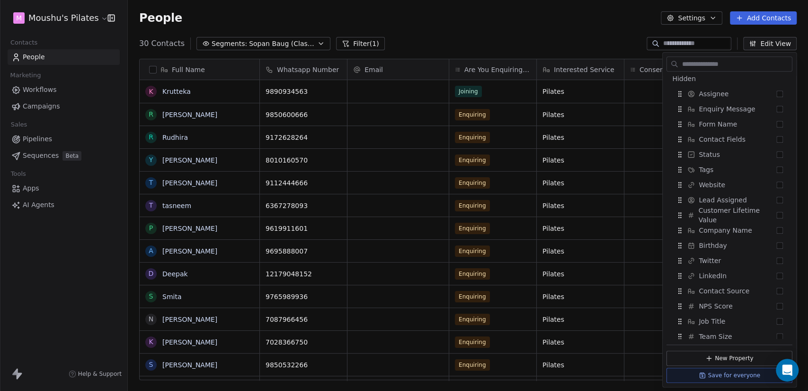
scroll to position [540, 0]
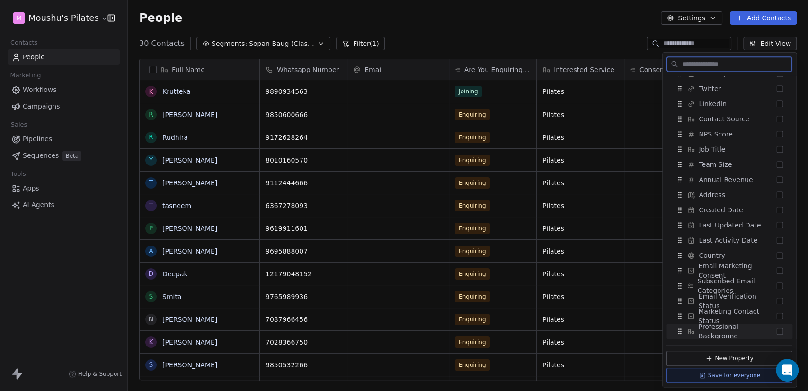
click at [746, 375] on button "Save for everyone" at bounding box center [730, 375] width 126 height 15
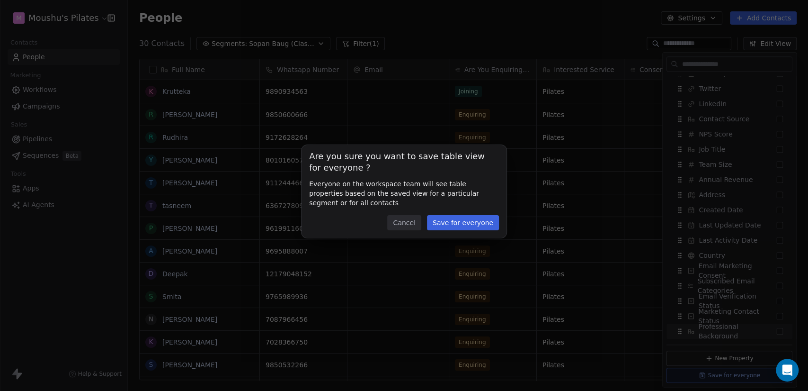
click at [493, 222] on button "Save for everyone" at bounding box center [463, 222] width 72 height 15
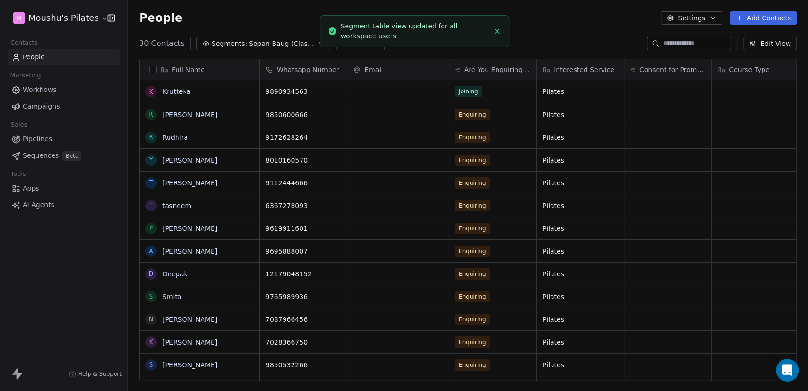
click at [498, 34] on icon "Close toast" at bounding box center [497, 31] width 9 height 9
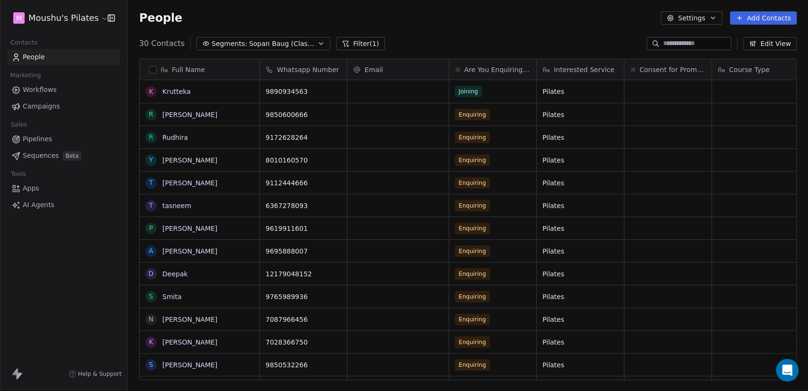
click at [541, 32] on div "People Settings Add Contacts" at bounding box center [468, 18] width 681 height 36
click at [260, 43] on span "Sopan Baug (Classes CRM)" at bounding box center [282, 44] width 66 height 10
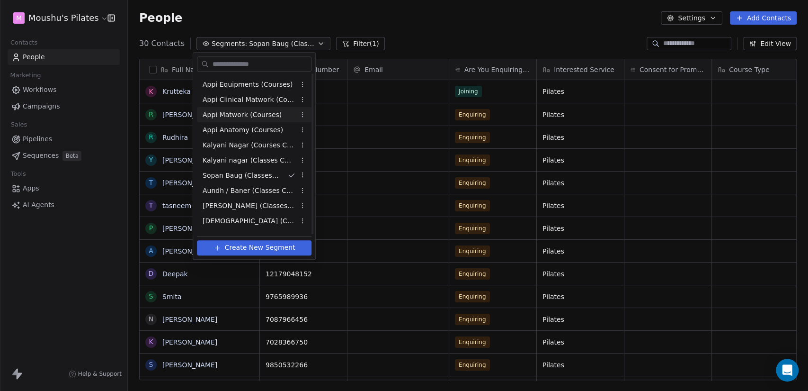
scroll to position [162, 0]
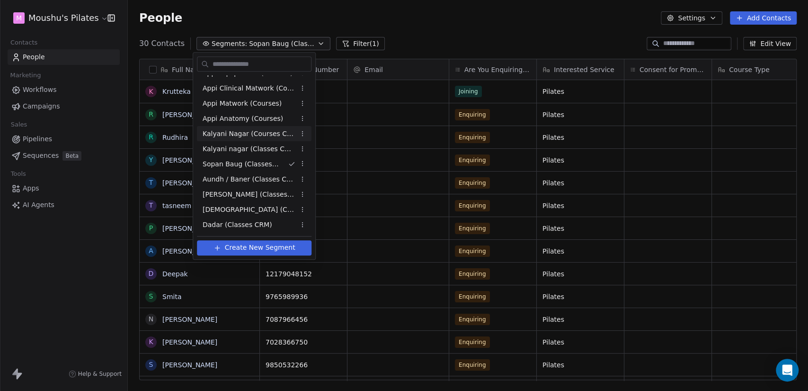
click at [417, 27] on html "M Moushu's Pilates Contacts People Marketing Workflows Campaigns Sales Pipeline…" at bounding box center [404, 195] width 808 height 391
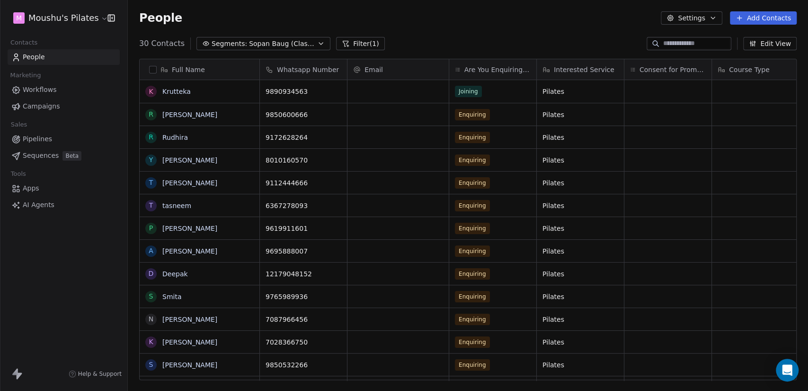
click at [250, 36] on div "30 Contacts Segments: Sopan Baug (Classes CRM) Filter (1) Edit View" at bounding box center [468, 43] width 681 height 15
click at [251, 38] on button "Segments: Sopan Baug (Classes CRM)" at bounding box center [264, 43] width 134 height 13
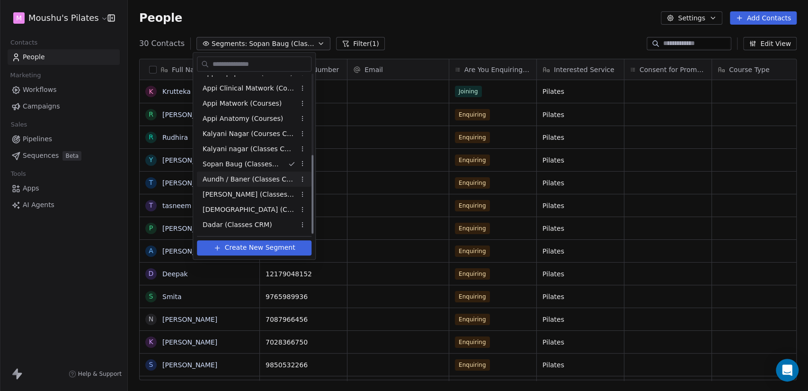
click at [258, 177] on span "Aundh / Baner (Classes CRM)" at bounding box center [249, 179] width 93 height 10
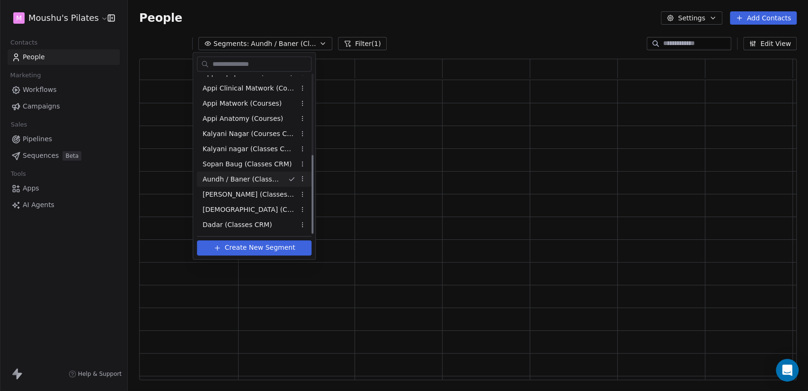
scroll to position [313, 650]
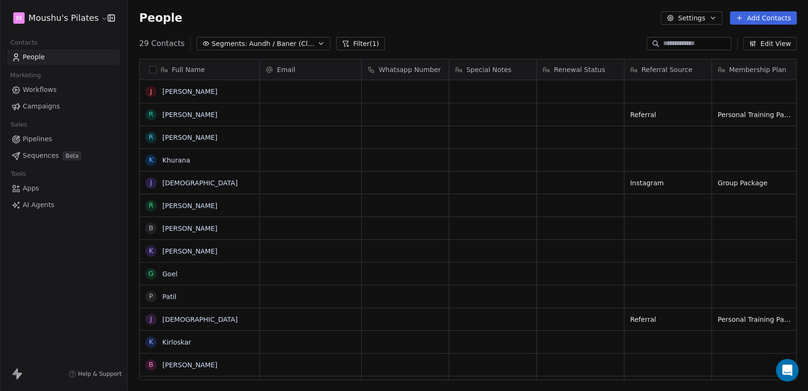
click at [428, 42] on div "29 Contacts Segments: Aundh / Baner (Classes CRM) Filter (1) Edit View" at bounding box center [468, 43] width 681 height 15
click at [317, 41] on icon "button" at bounding box center [321, 44] width 8 height 8
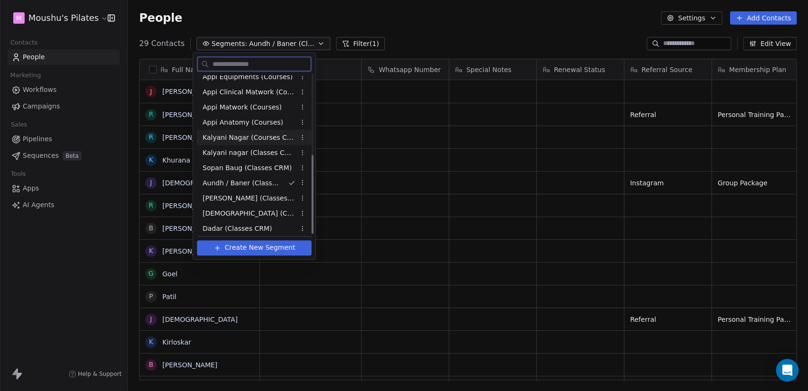
scroll to position [162, 0]
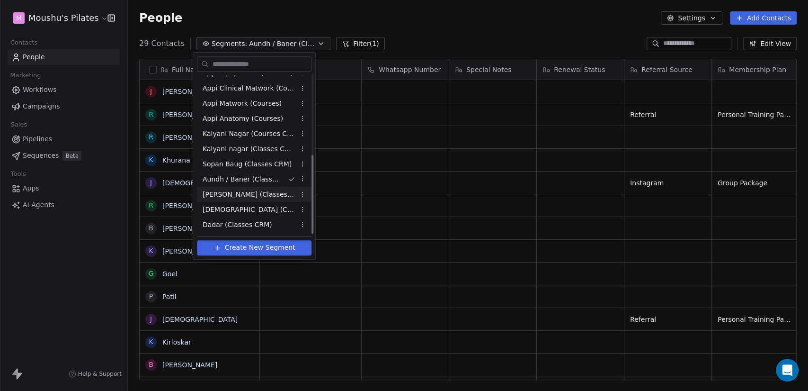
click at [260, 194] on span "[PERSON_NAME] (Classes CRM)" at bounding box center [249, 194] width 93 height 10
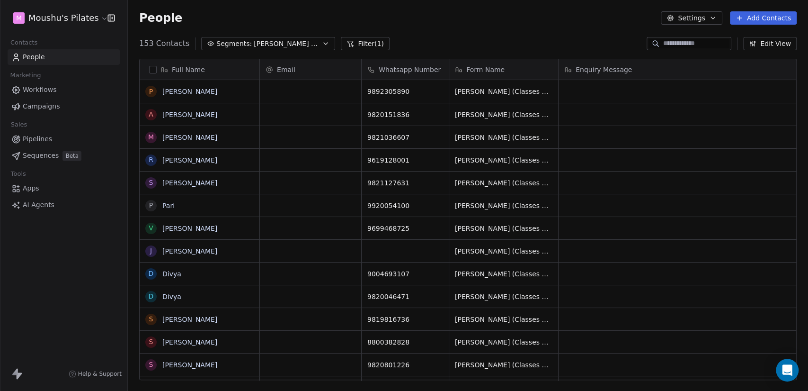
scroll to position [335, 673]
click at [257, 41] on span "[PERSON_NAME] (Classes CRM)" at bounding box center [287, 44] width 66 height 10
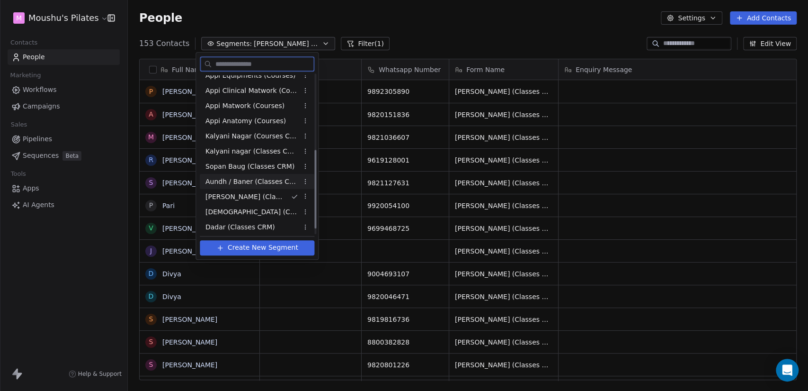
scroll to position [162, 0]
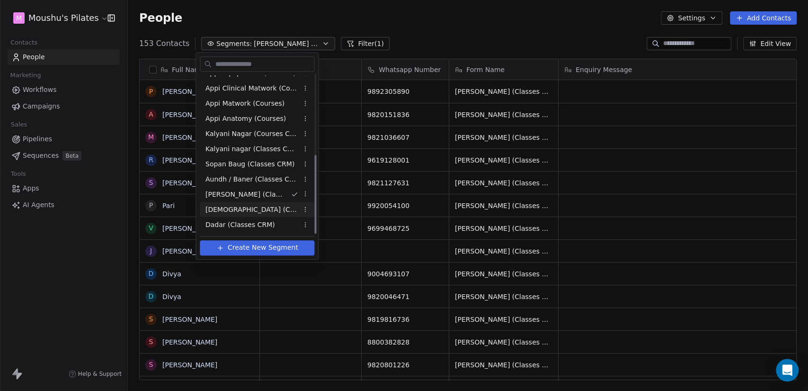
click at [256, 208] on span "[DEMOGRAPHIC_DATA] (Classes CRM)" at bounding box center [252, 210] width 93 height 10
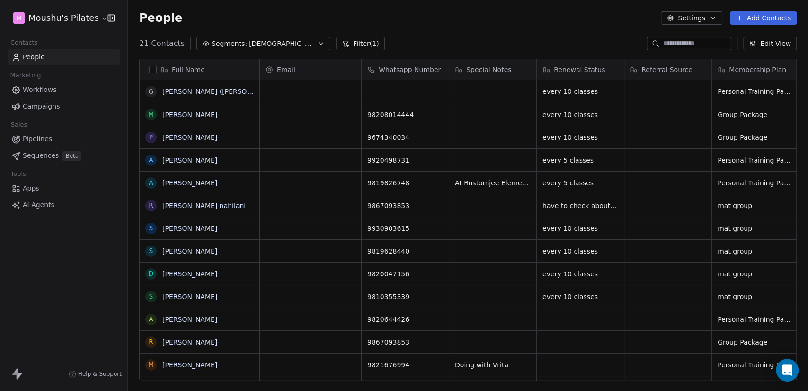
scroll to position [335, 673]
click at [287, 44] on span "[DEMOGRAPHIC_DATA] (Classes CRM)" at bounding box center [282, 44] width 66 height 10
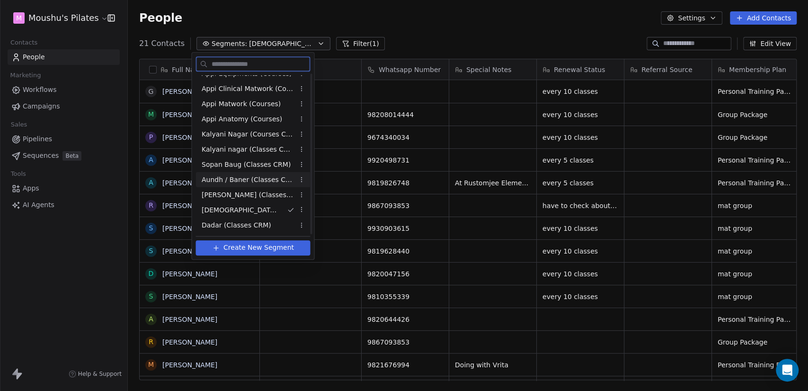
scroll to position [162, 0]
click at [266, 221] on div "Dadar (Classes CRM)" at bounding box center [253, 224] width 115 height 15
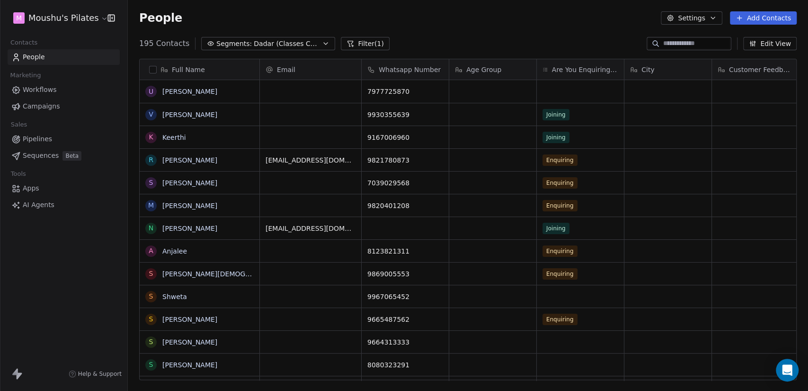
scroll to position [335, 673]
click at [281, 41] on span "Dadar (Classes CRM)" at bounding box center [287, 44] width 66 height 10
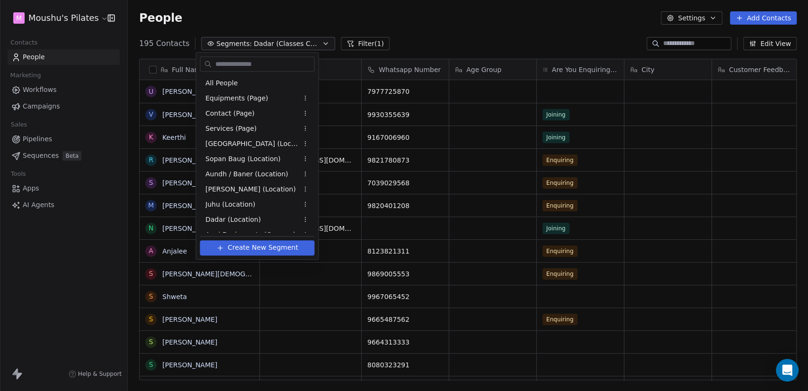
scroll to position [162, 0]
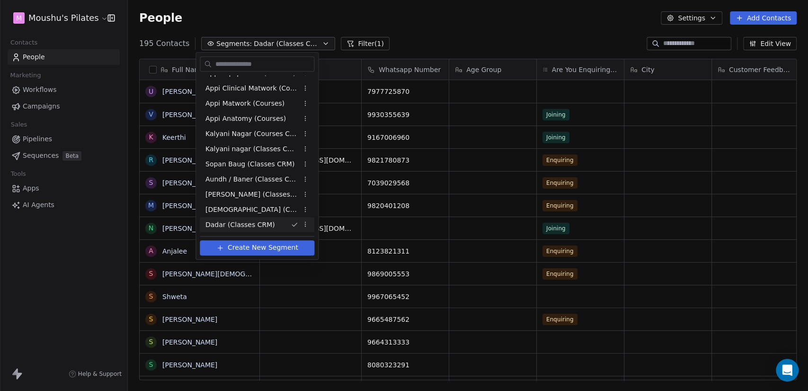
click at [463, 225] on html "M Moushu's Pilates Contacts People Marketing Workflows Campaigns Sales Pipeline…" at bounding box center [404, 195] width 808 height 391
